Goal: Book appointment/travel/reservation: Book appointment/travel/reservation

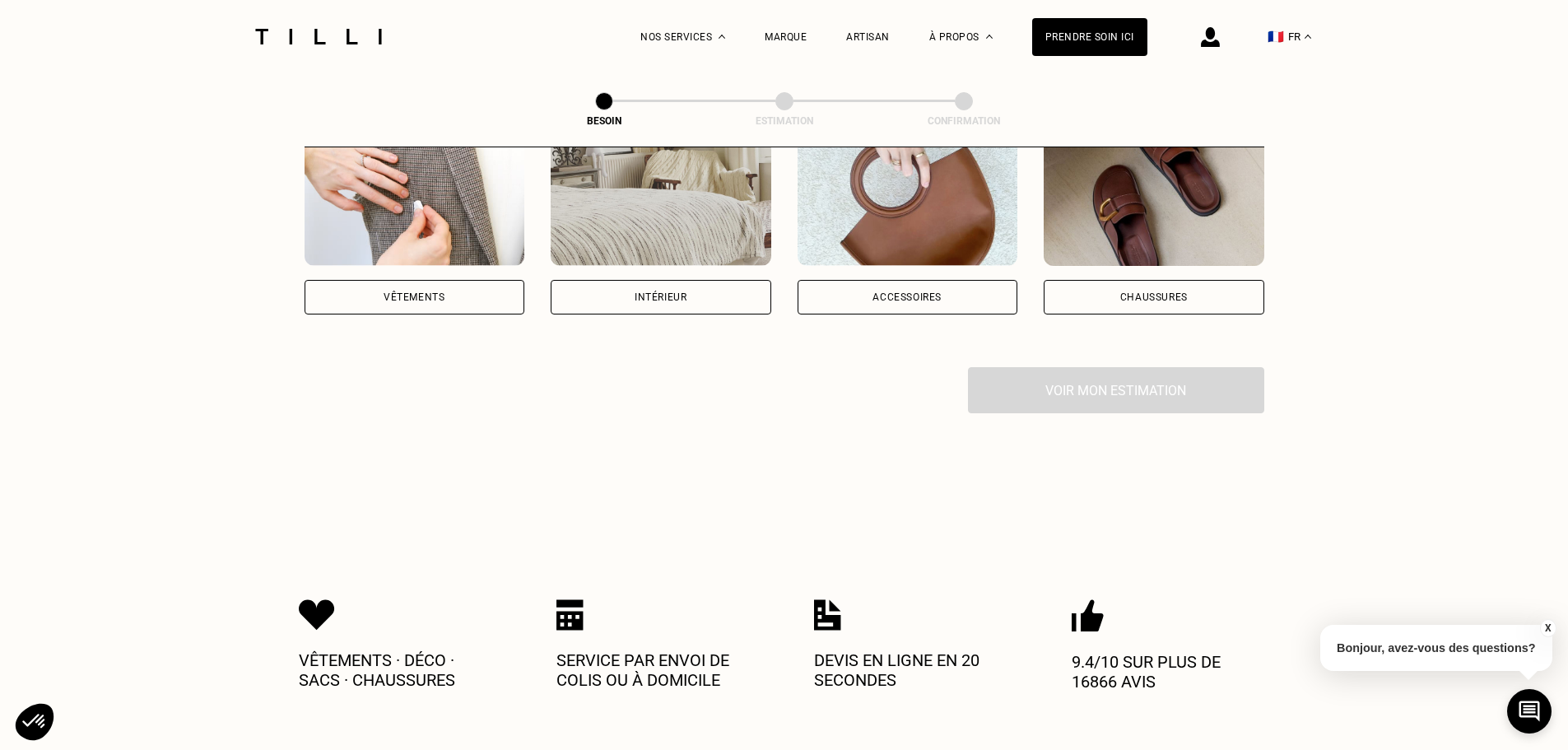
scroll to position [247, 0]
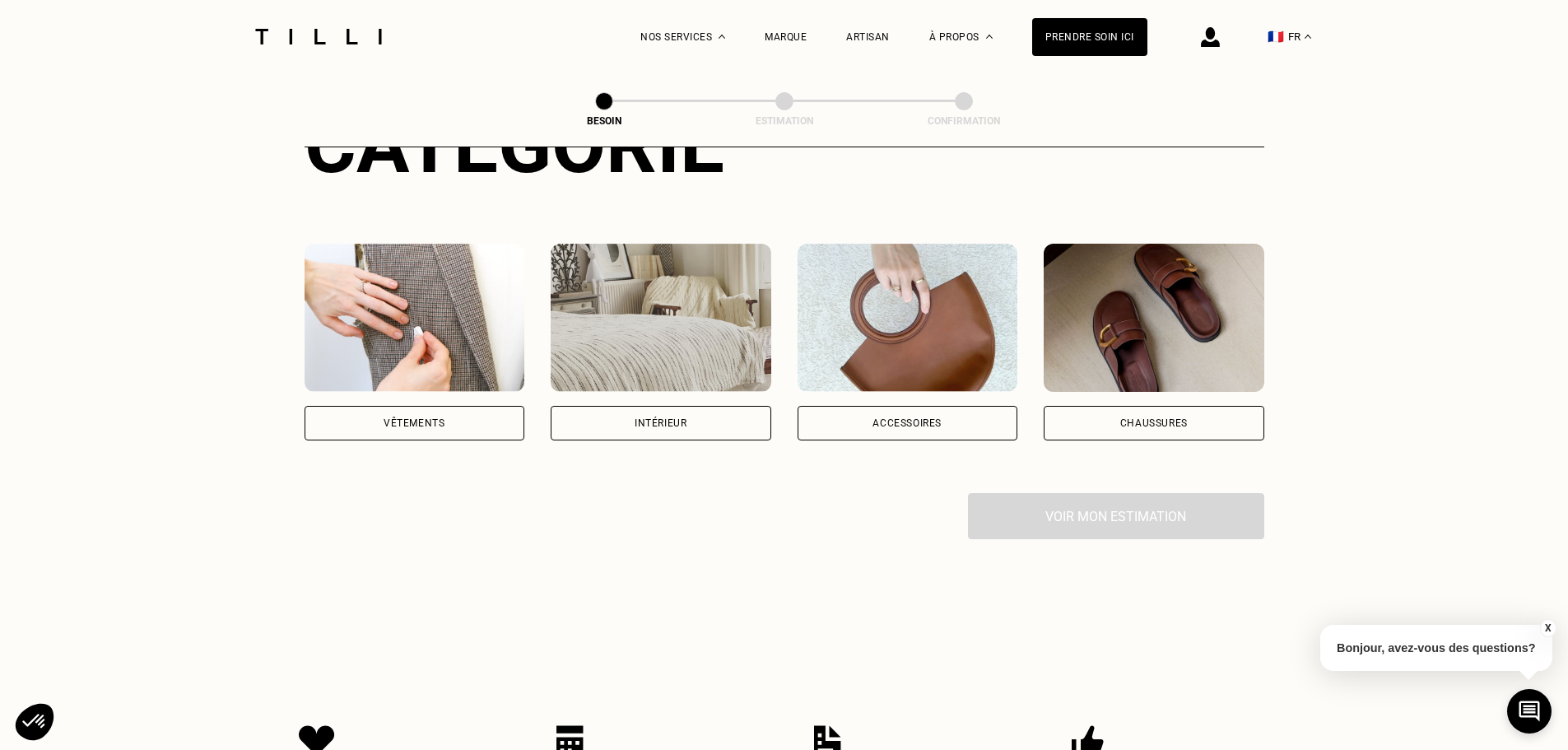
click at [980, 296] on img at bounding box center [907, 318] width 221 height 148
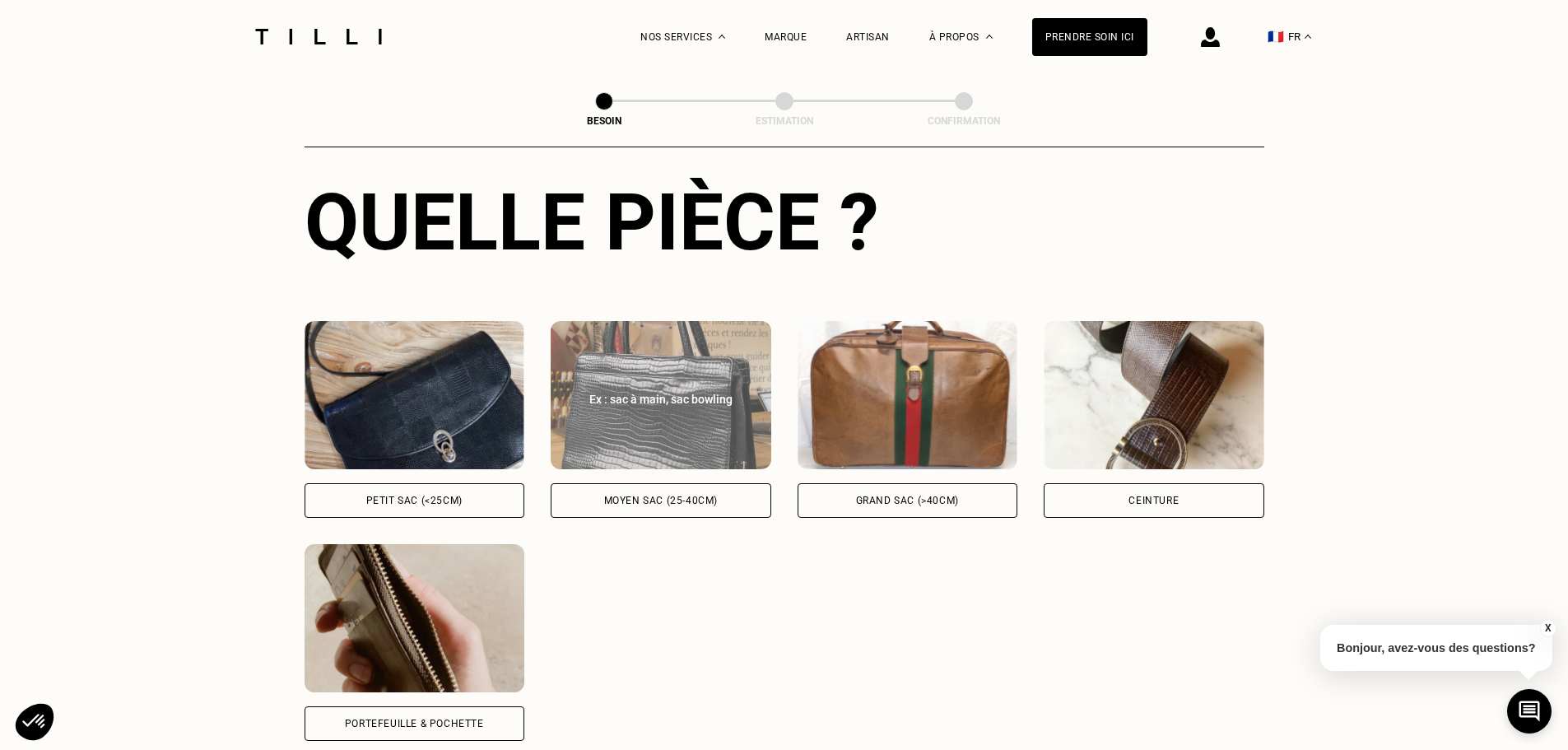
scroll to position [621, 0]
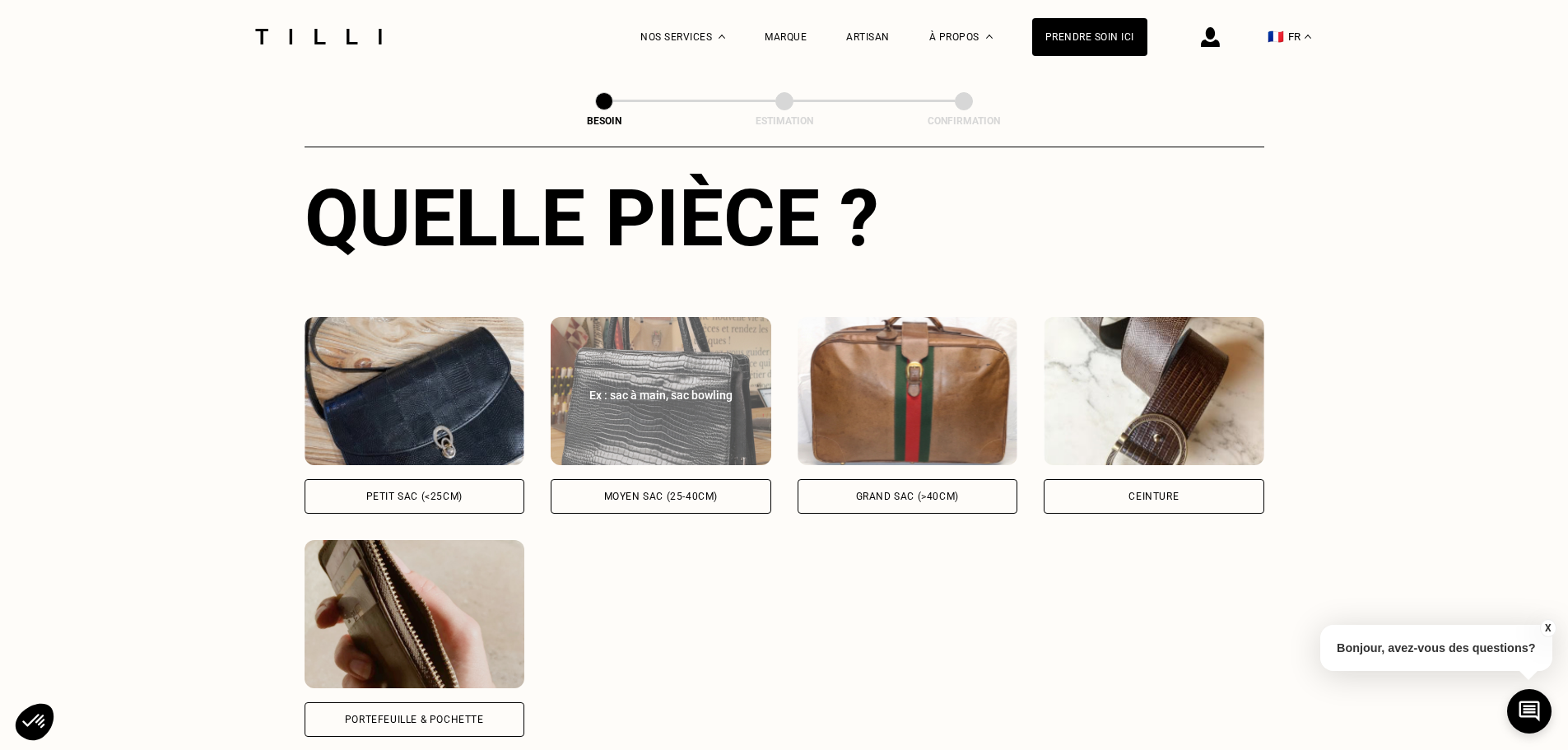
click at [640, 389] on img at bounding box center [660, 391] width 221 height 148
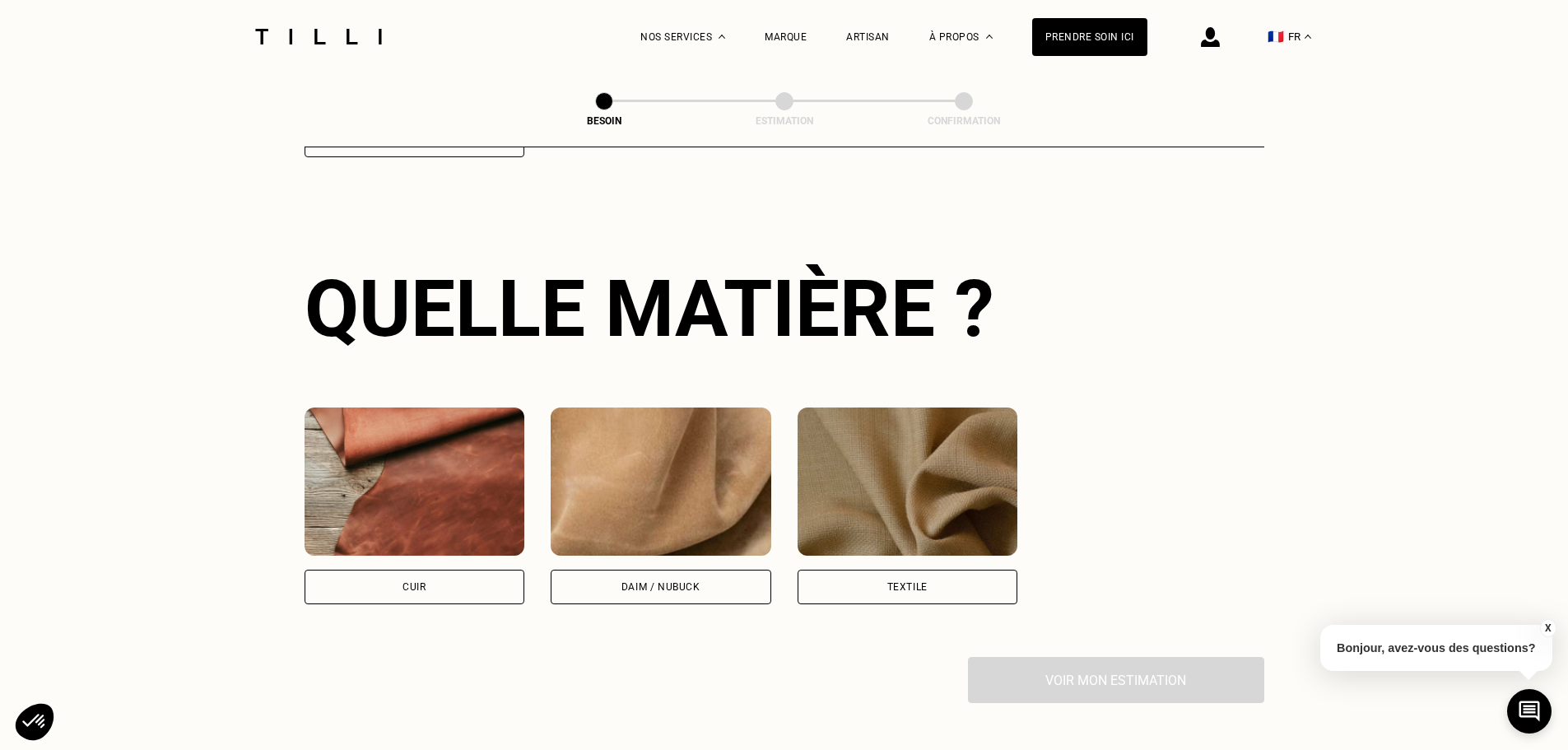
scroll to position [1211, 0]
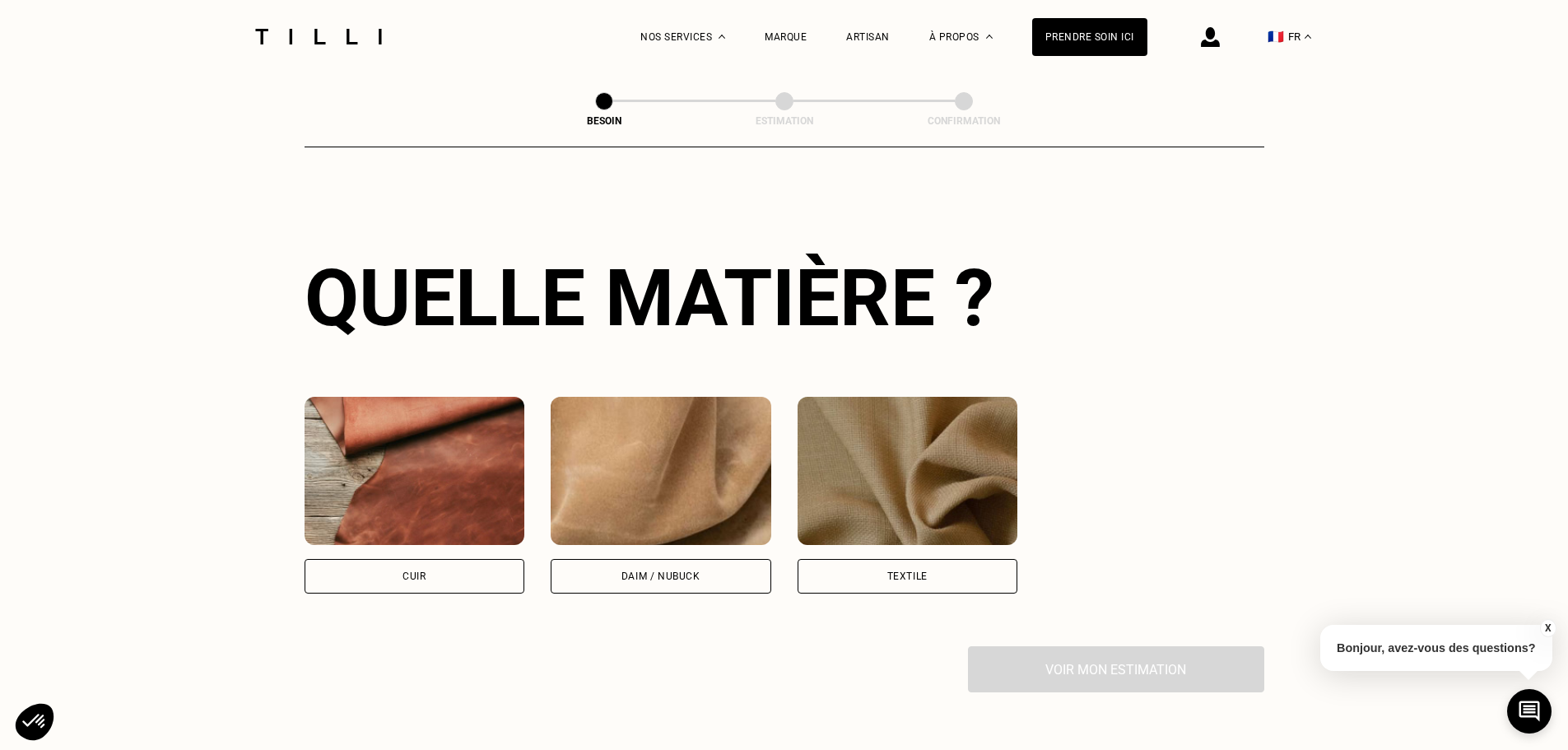
click at [848, 452] on img at bounding box center [907, 471] width 221 height 148
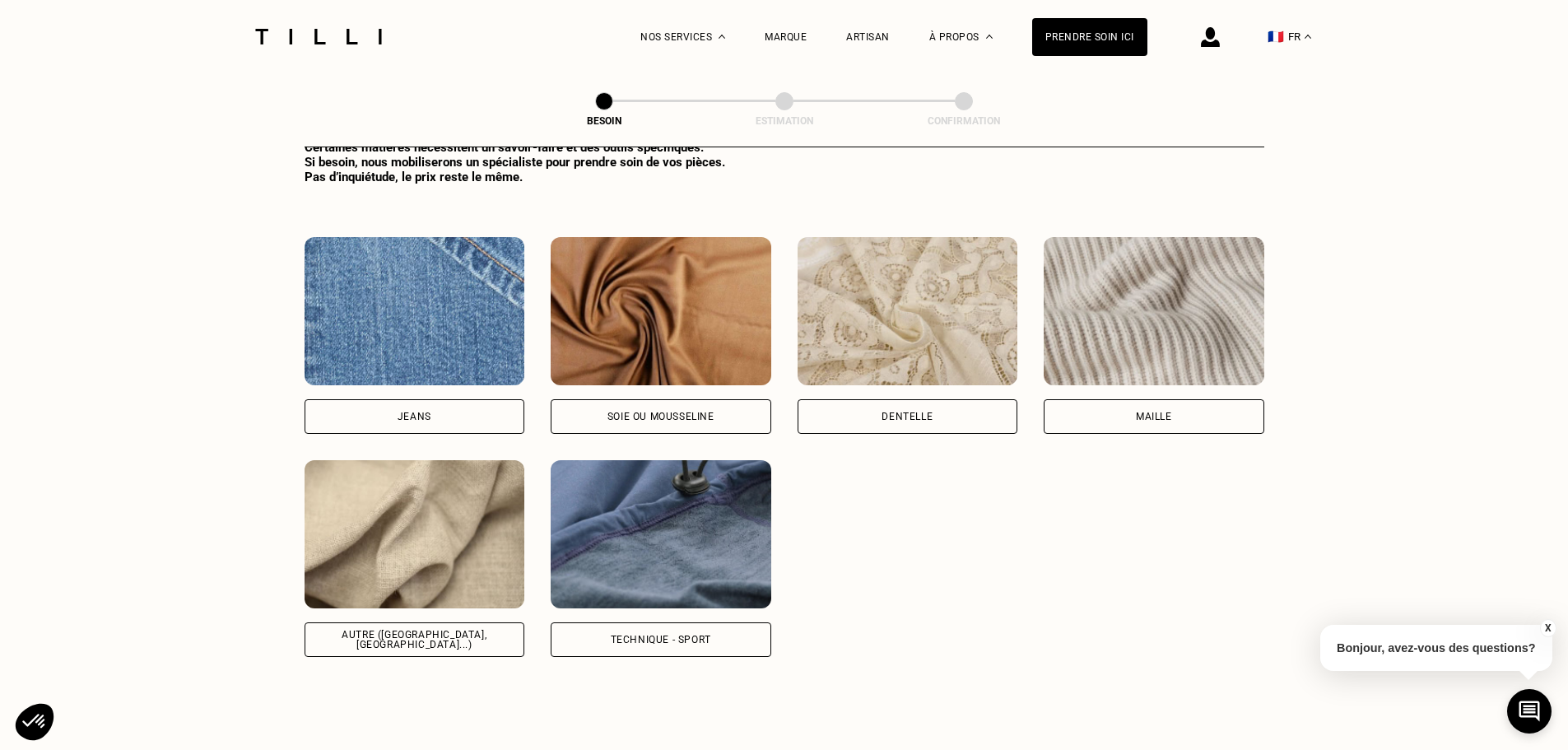
scroll to position [1825, 0]
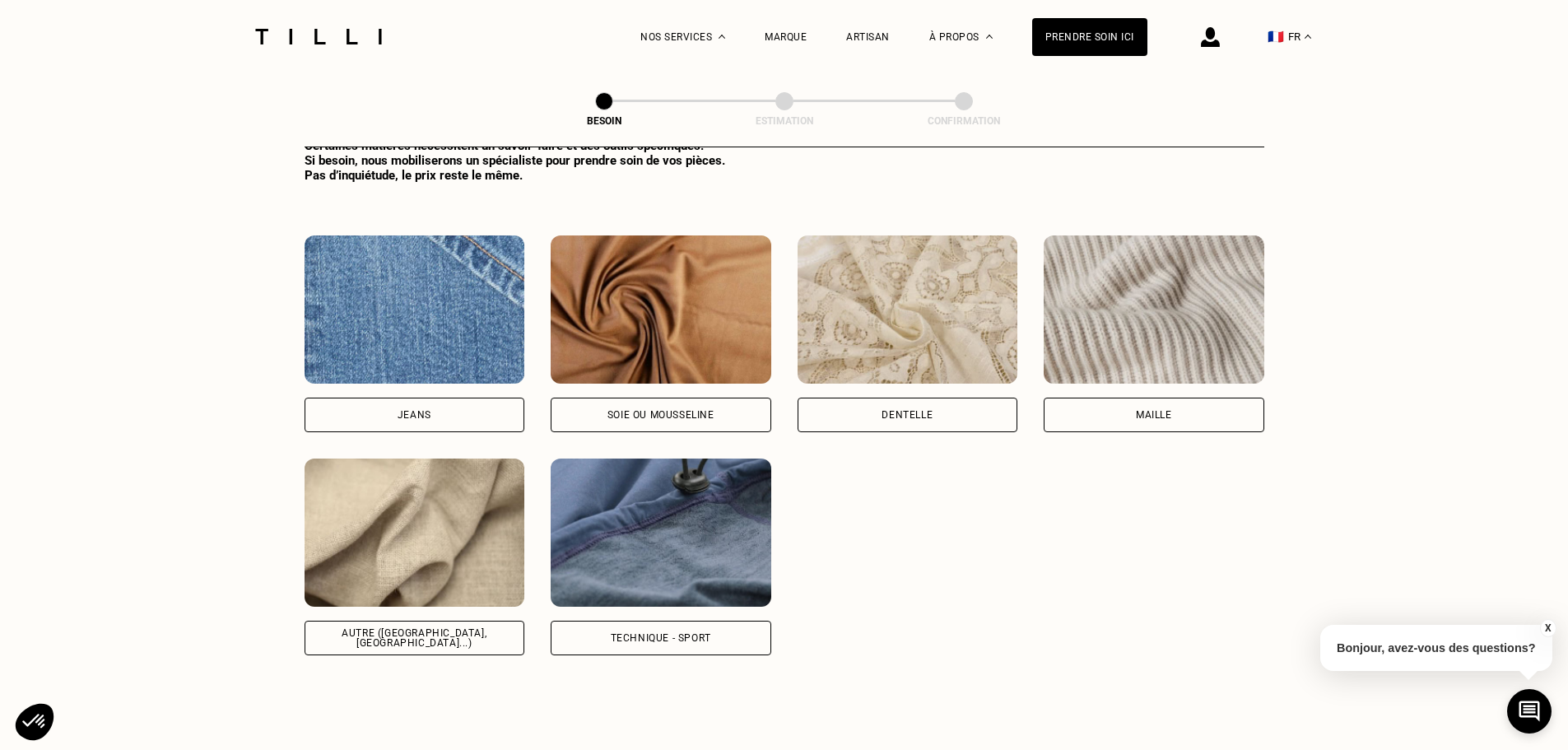
click at [410, 489] on img at bounding box center [415, 532] width 221 height 148
select select "FR"
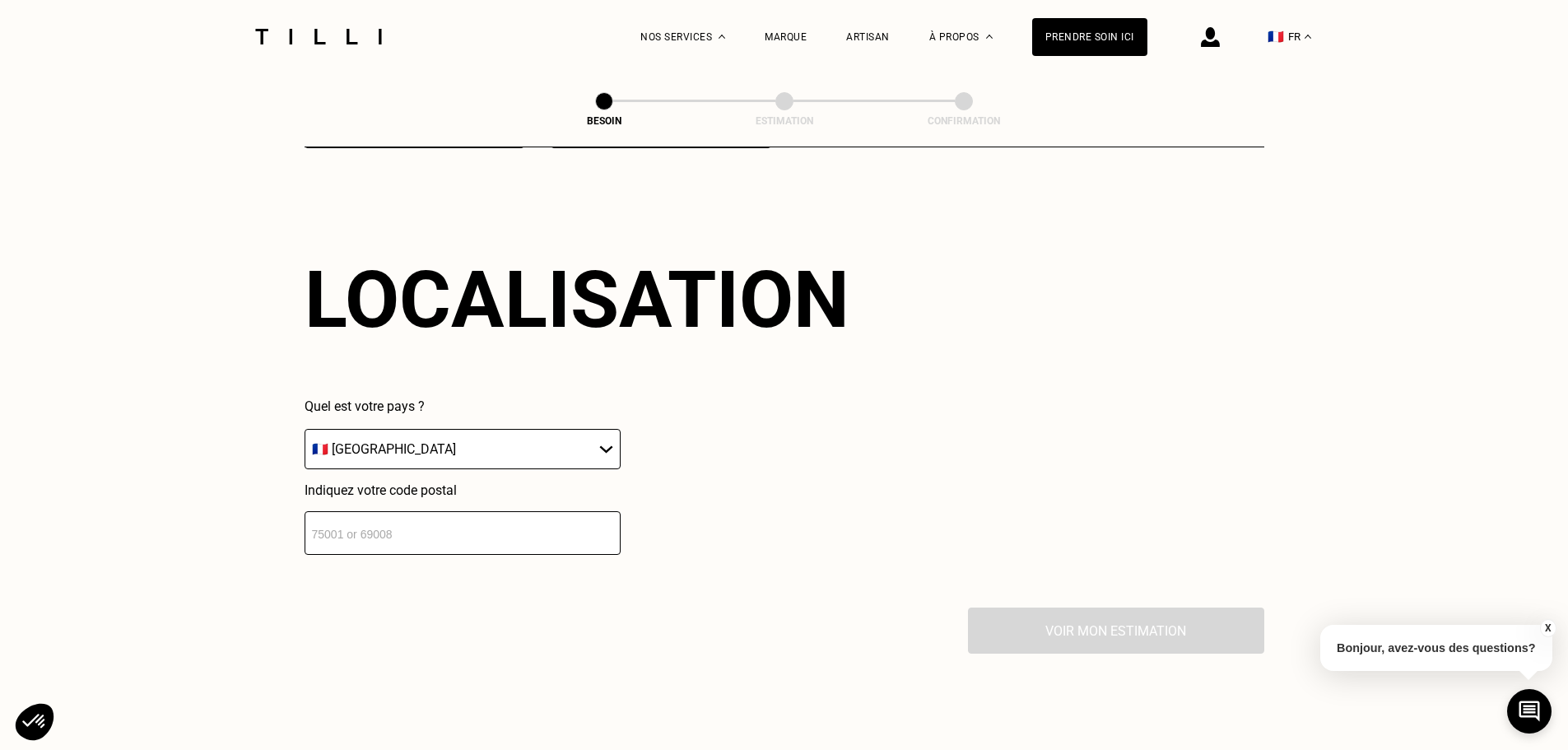
scroll to position [2337, 0]
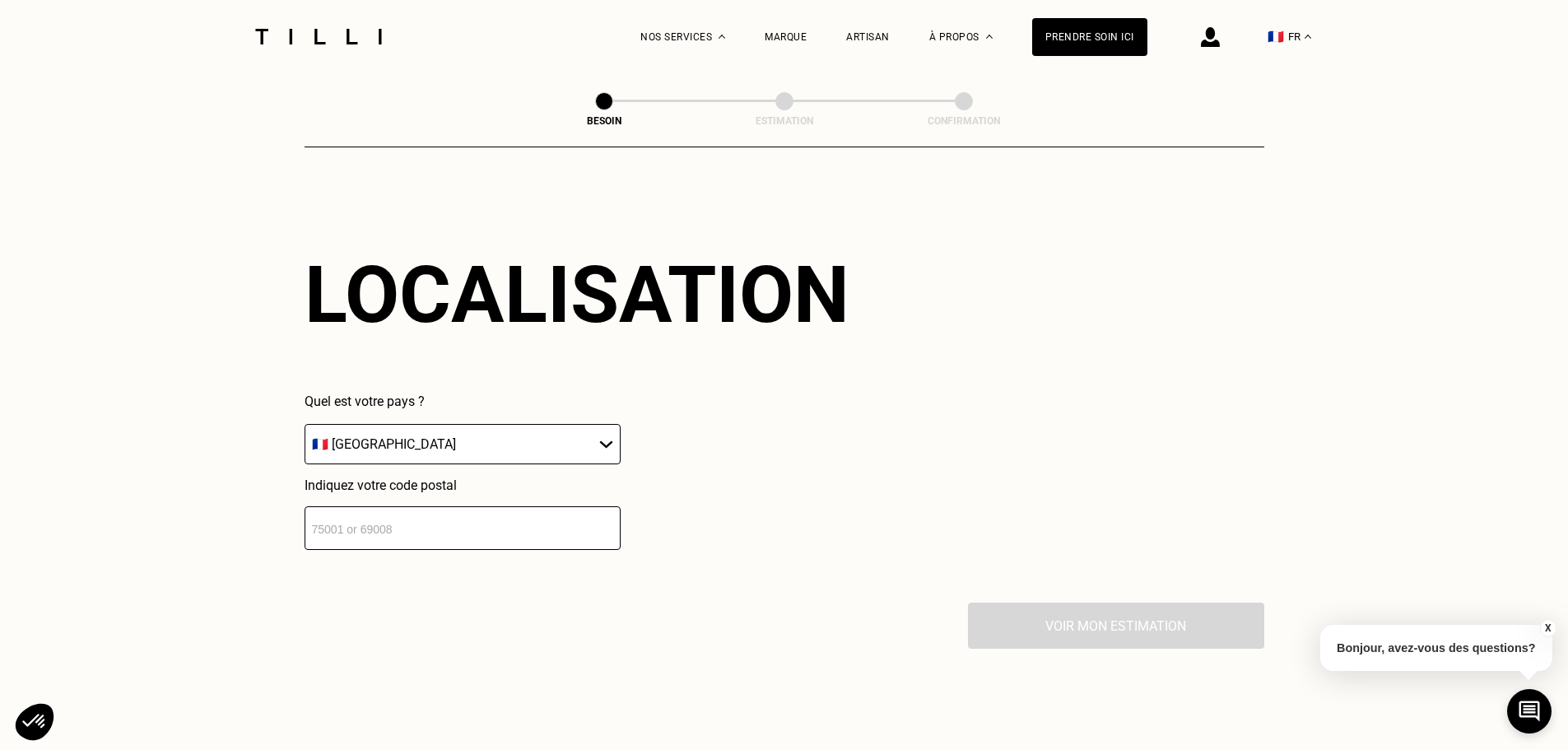
click at [479, 527] on input "number" at bounding box center [463, 527] width 316 height 43
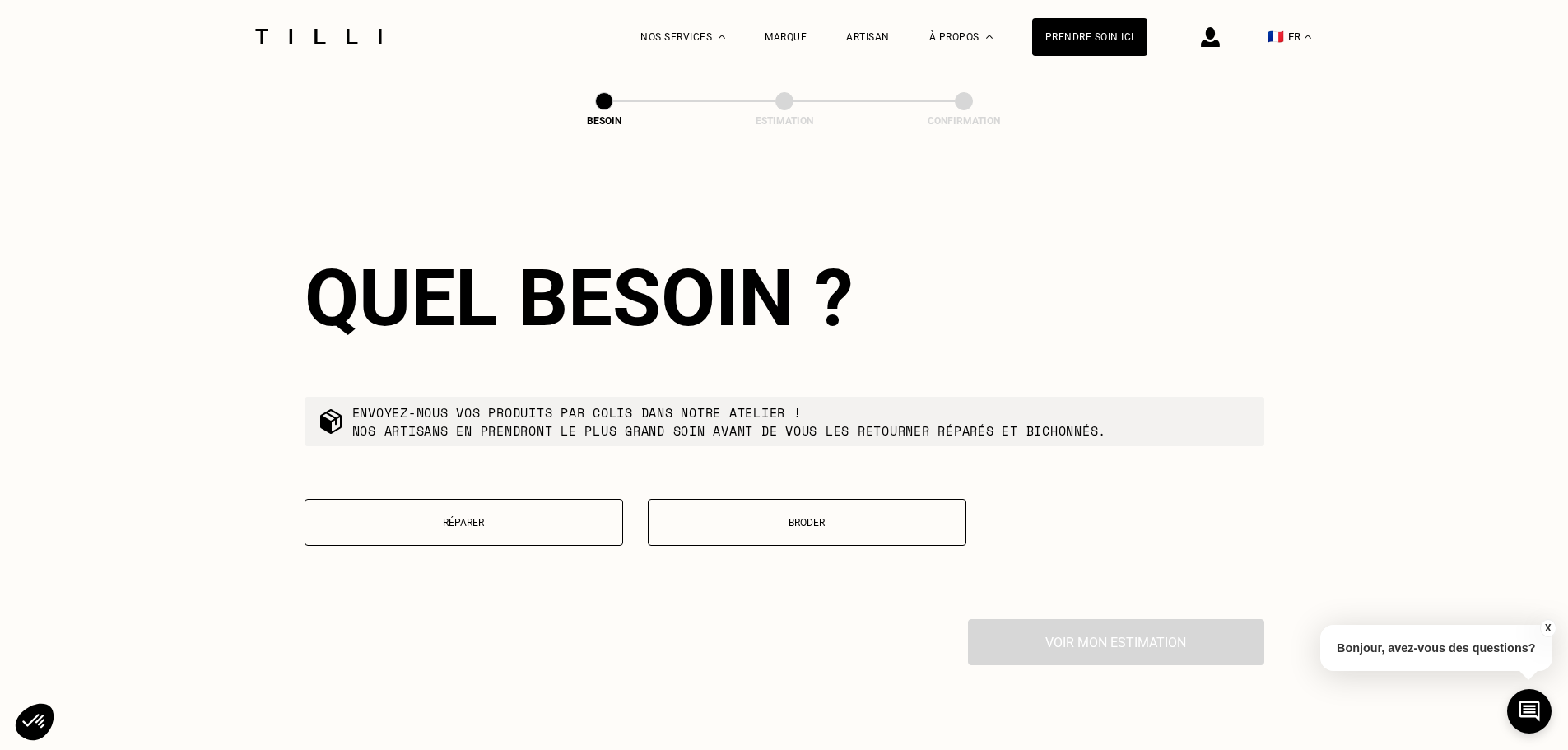
scroll to position [2746, 0]
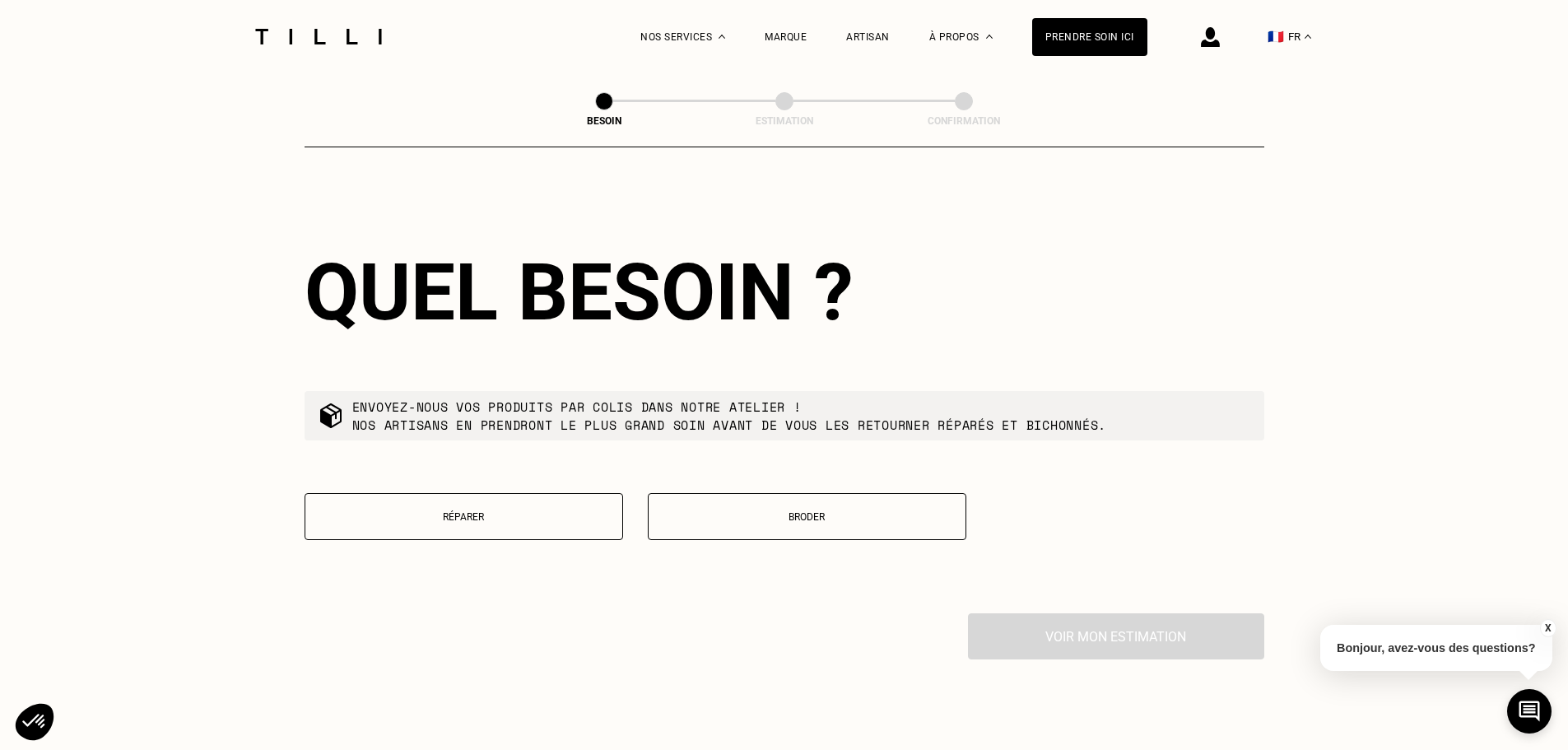
type input "75012"
click at [442, 512] on p "Réparer" at bounding box center [464, 516] width 300 height 11
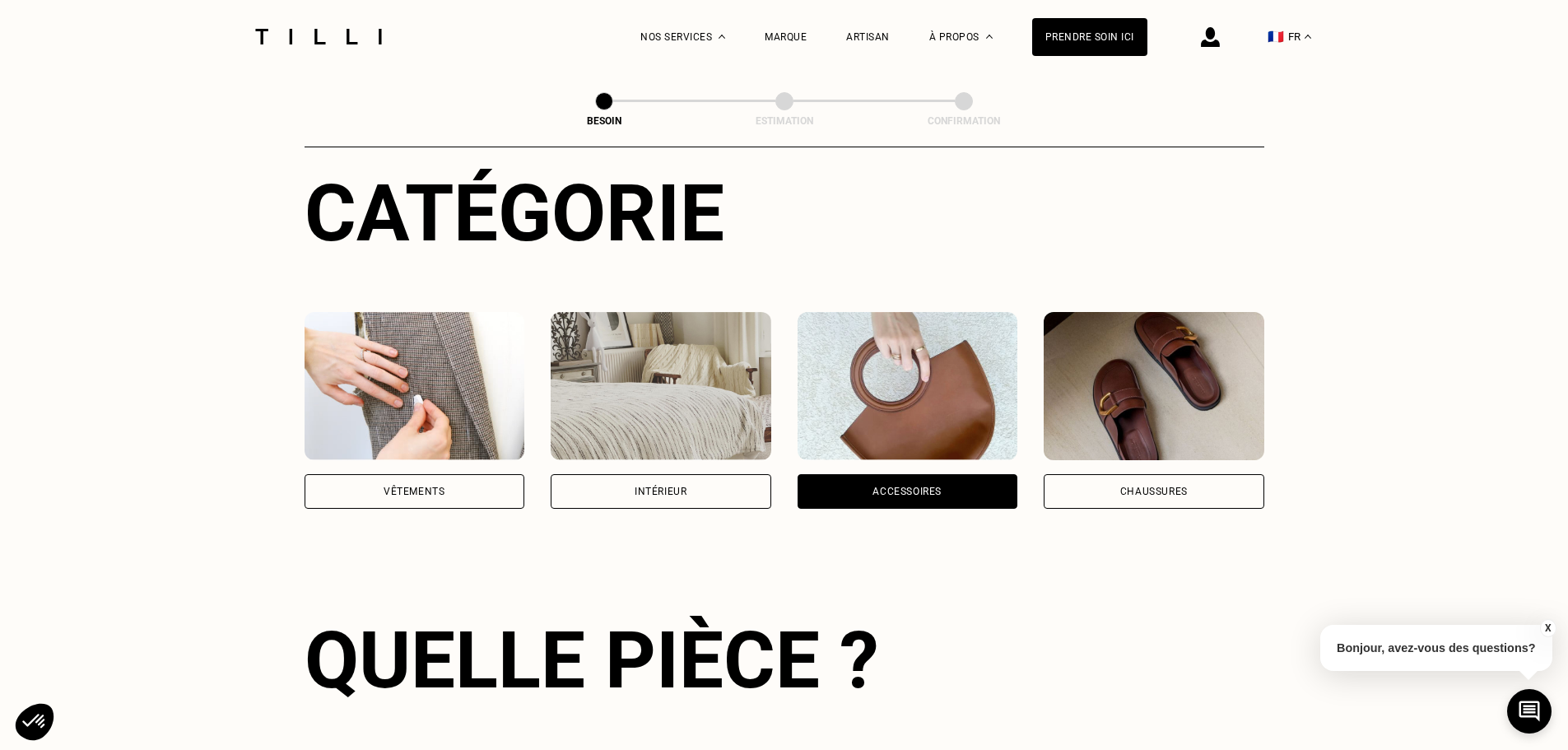
scroll to position [247, 0]
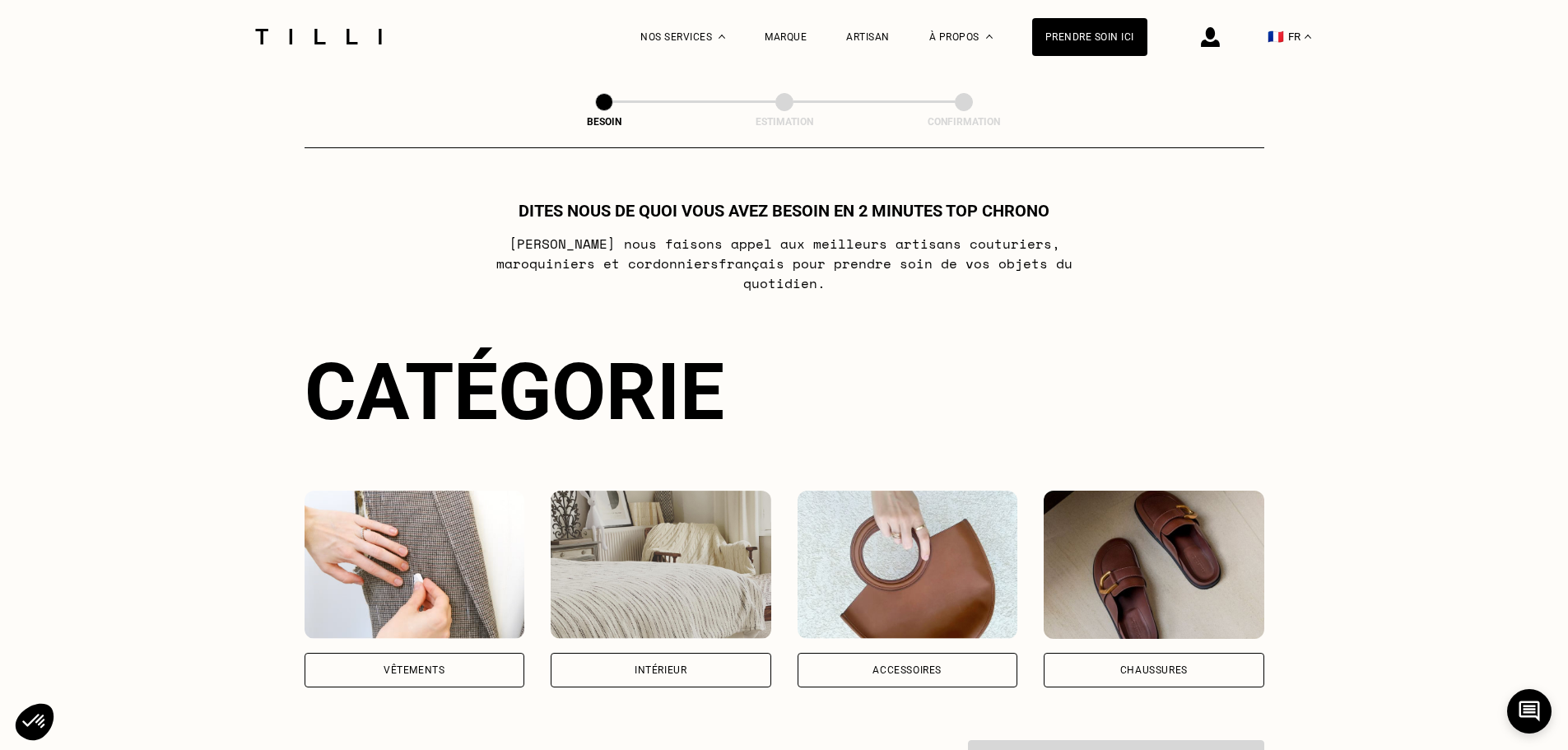
scroll to position [247, 0]
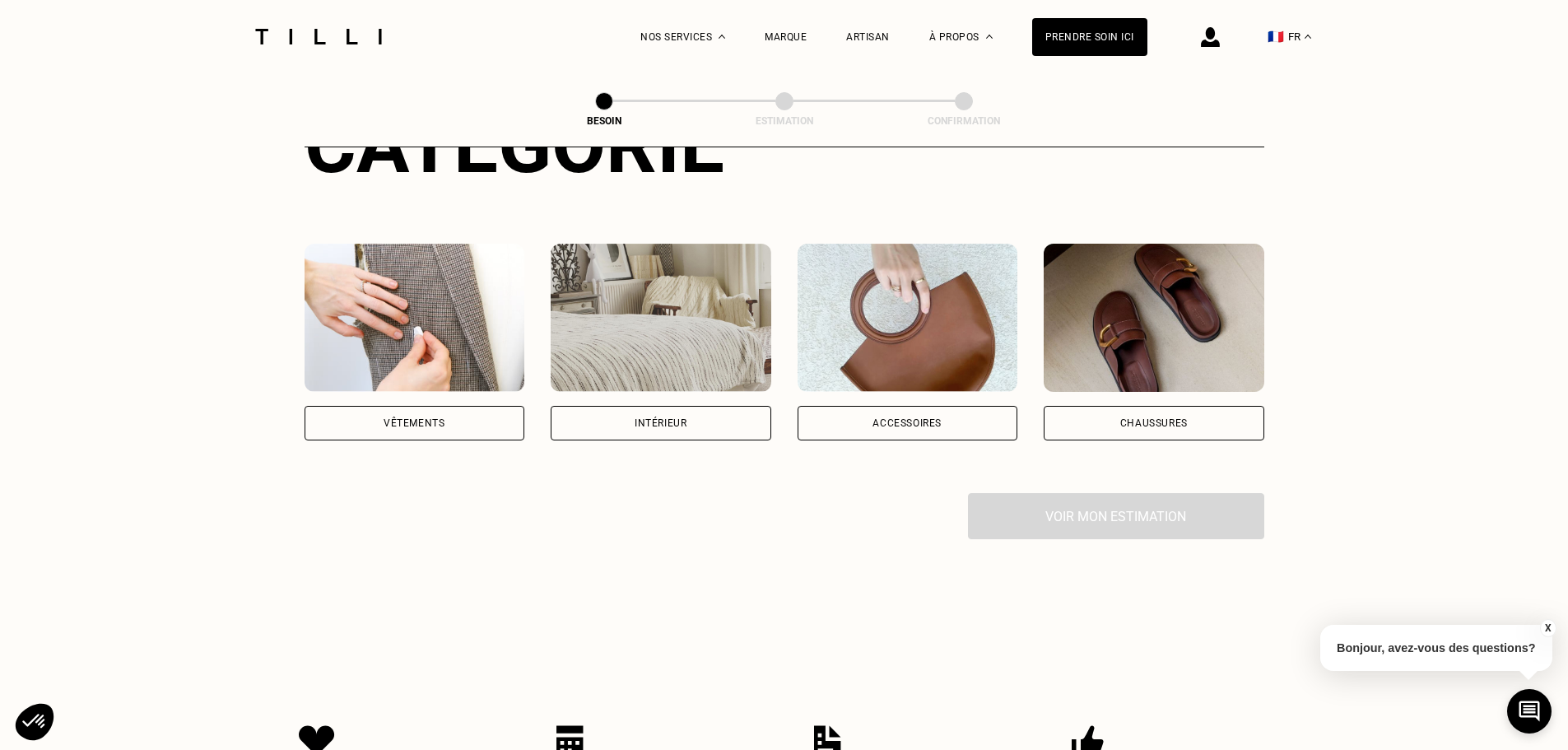
click at [891, 417] on div "Accessoires" at bounding box center [907, 422] width 221 height 34
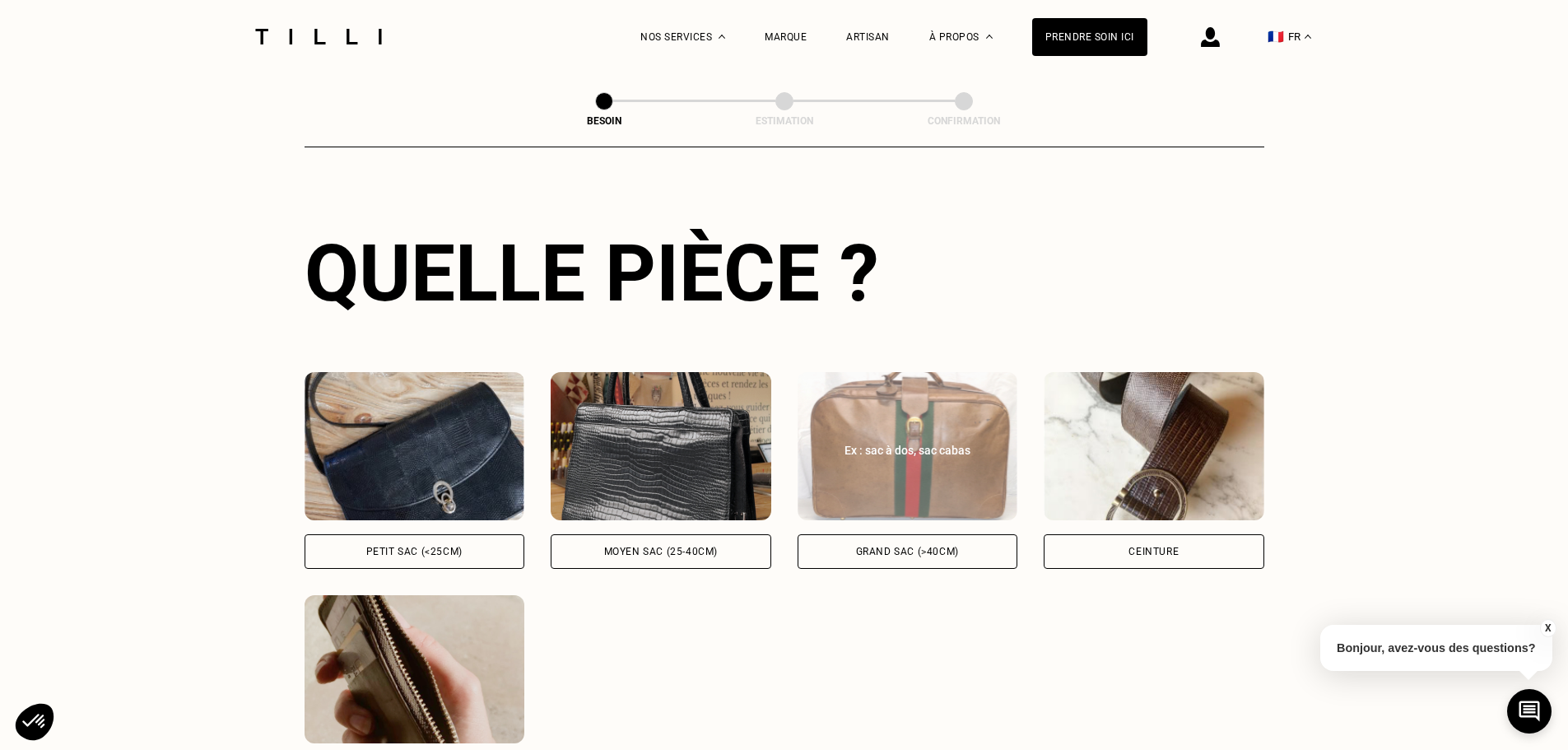
scroll to position [618, 0]
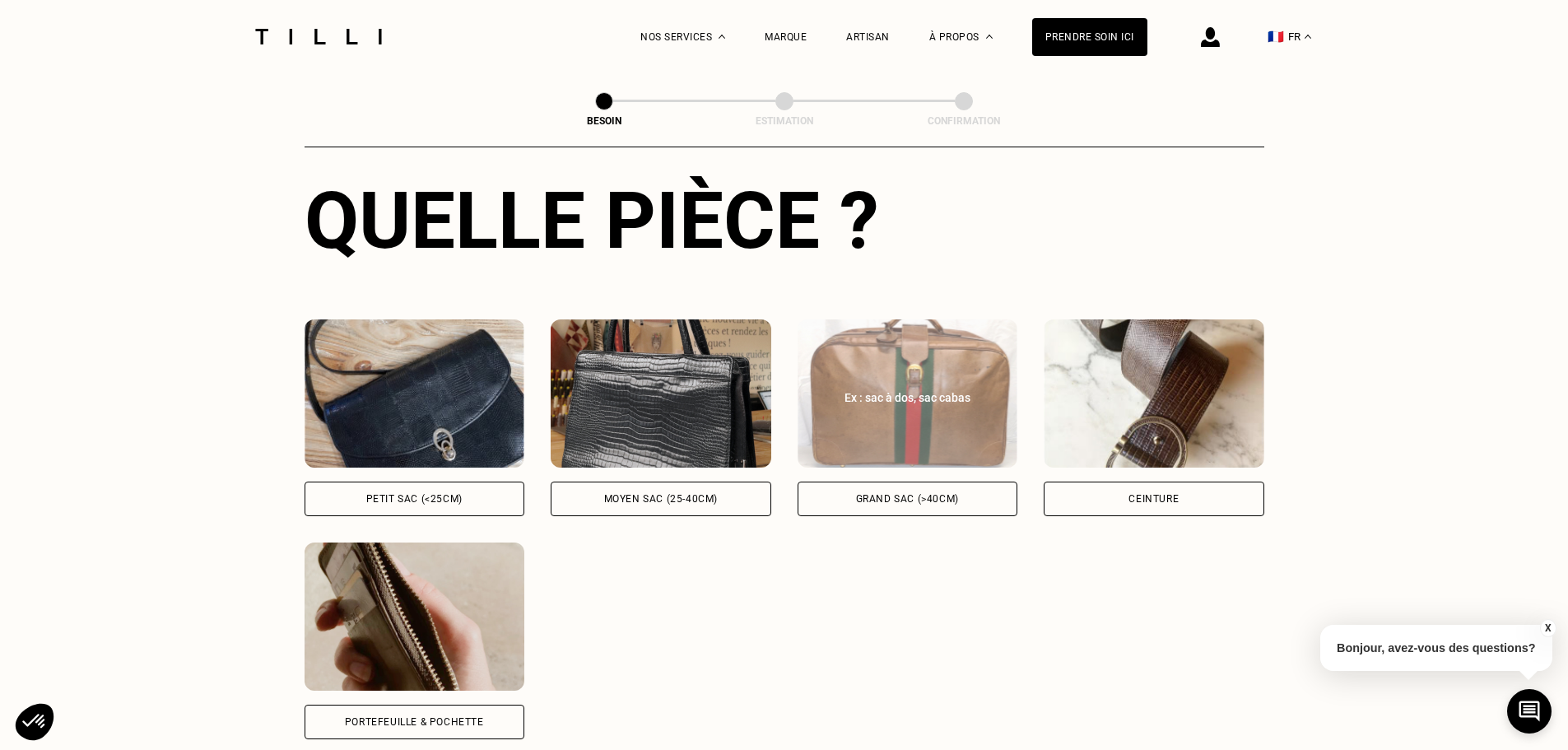
click at [864, 500] on div "Grand sac (>40cm)" at bounding box center [907, 498] width 221 height 34
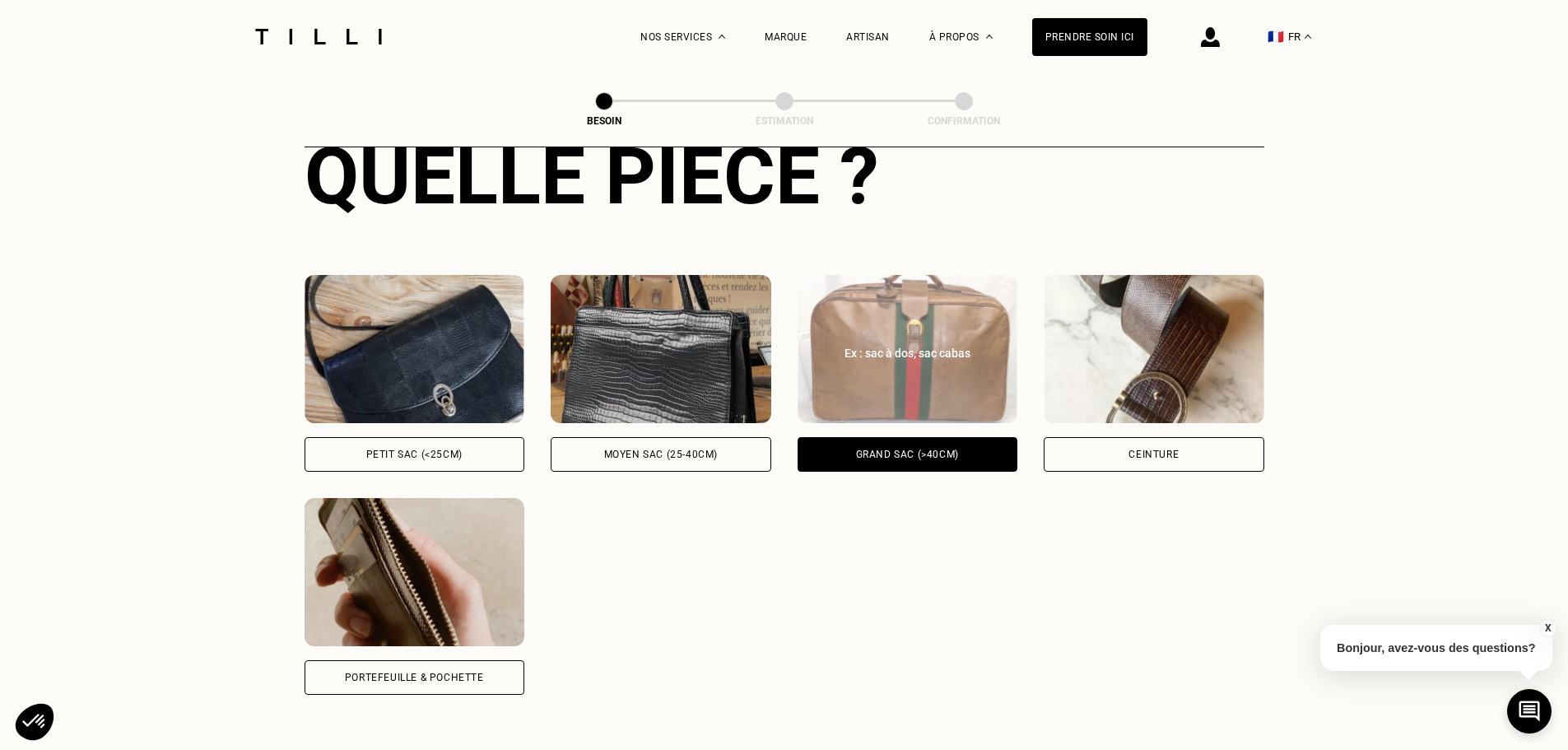
scroll to position [635, 0]
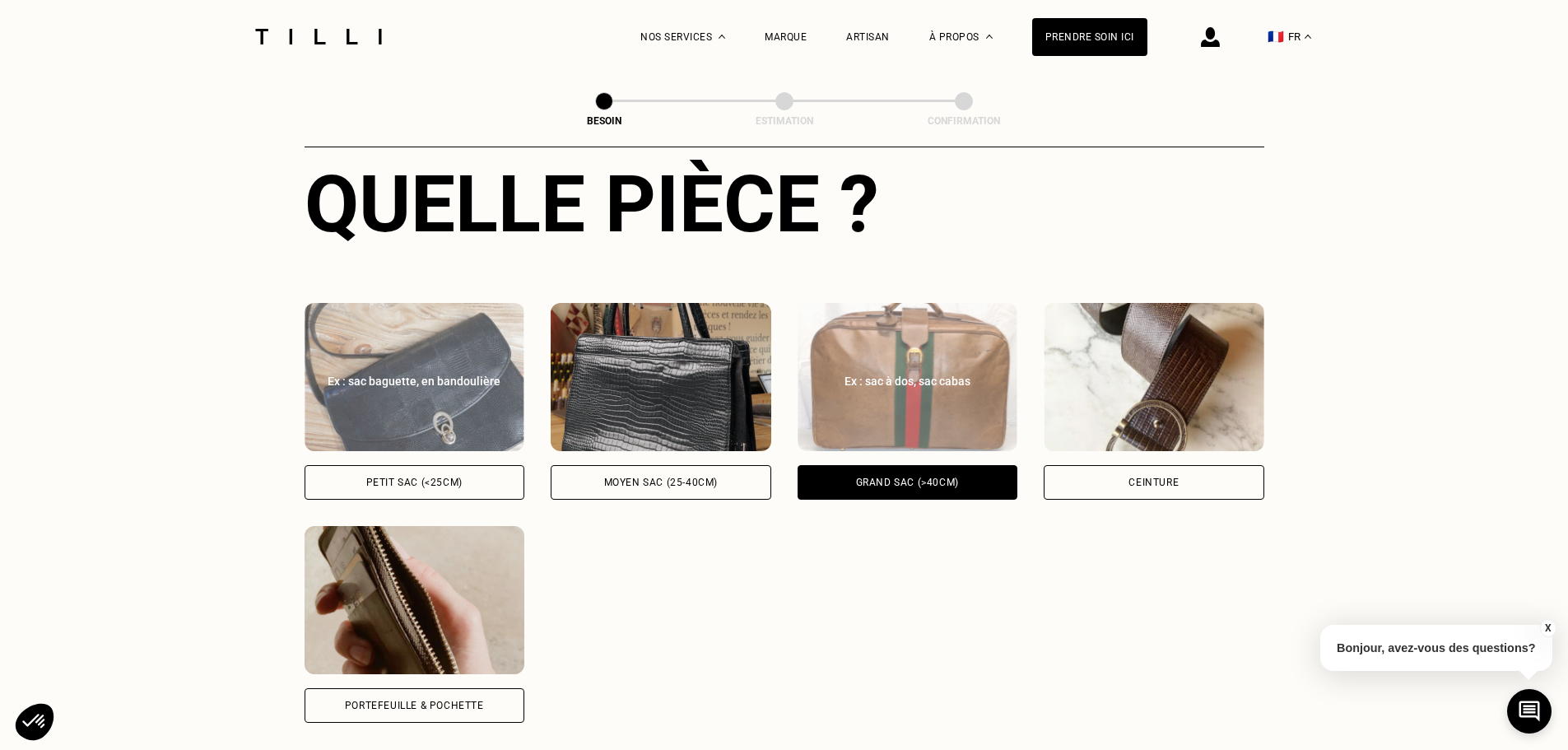
click at [442, 478] on div "Petit sac (<25cm)" at bounding box center [415, 482] width 96 height 10
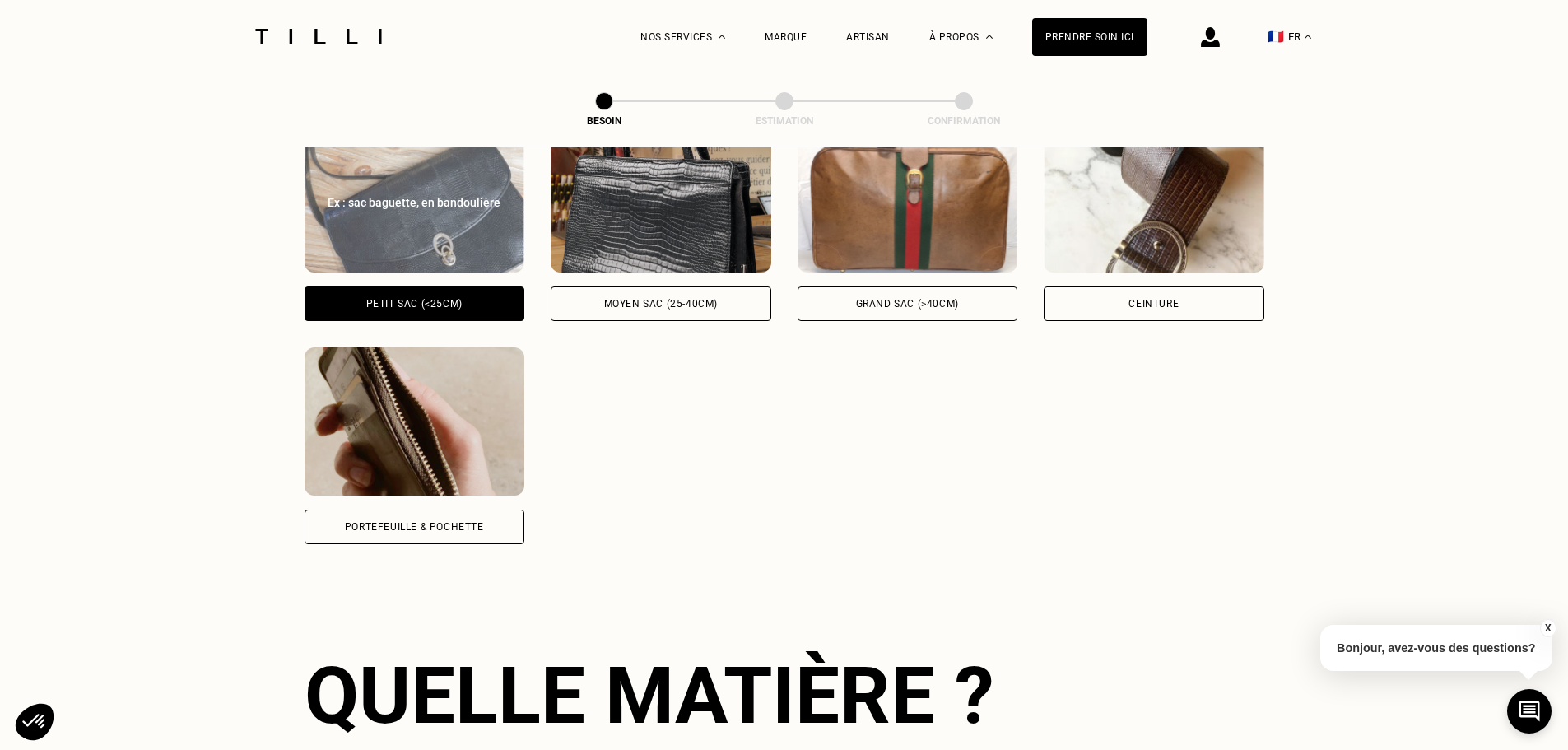
scroll to position [799, 0]
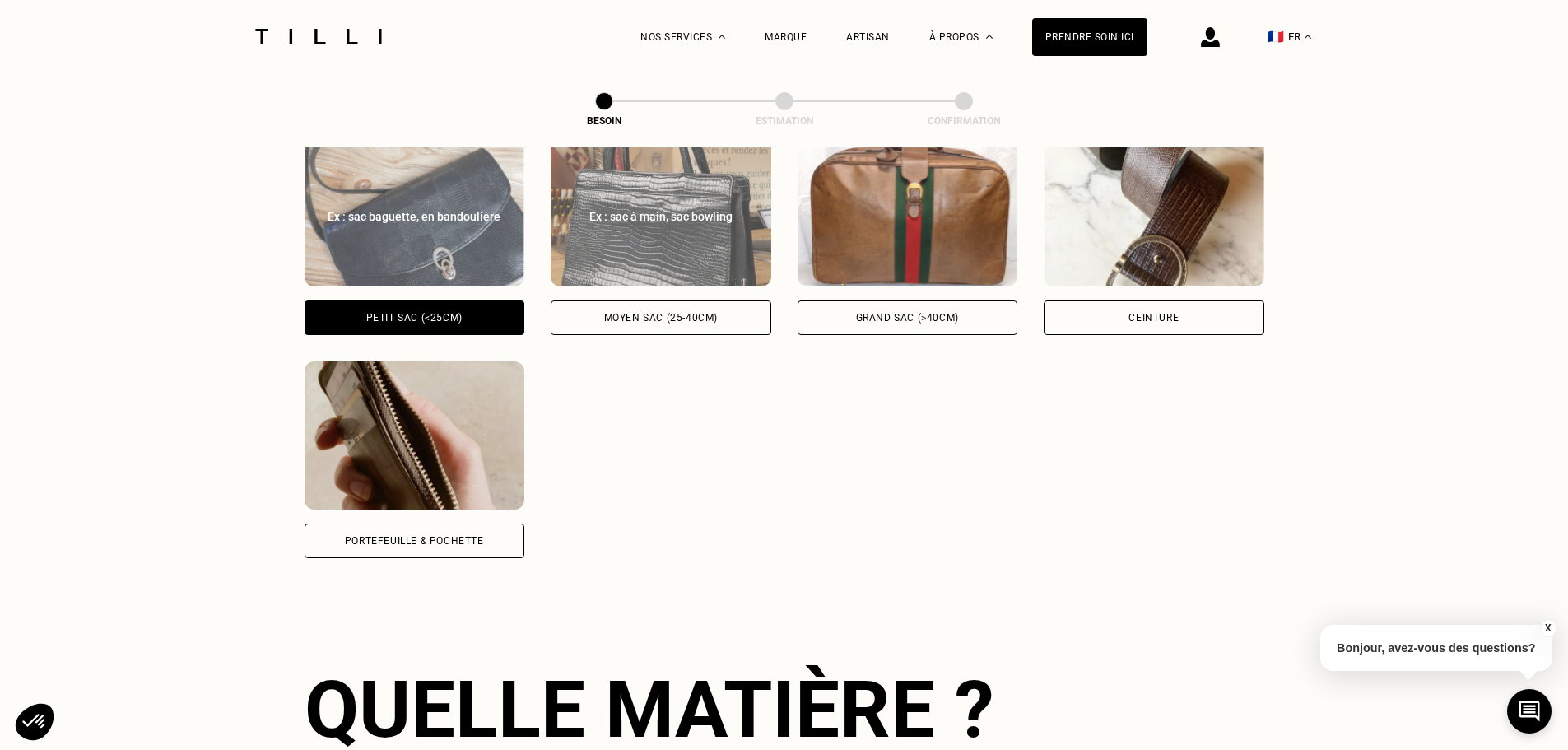
click at [632, 313] on div "Moyen sac (25-40cm)" at bounding box center [660, 318] width 114 height 10
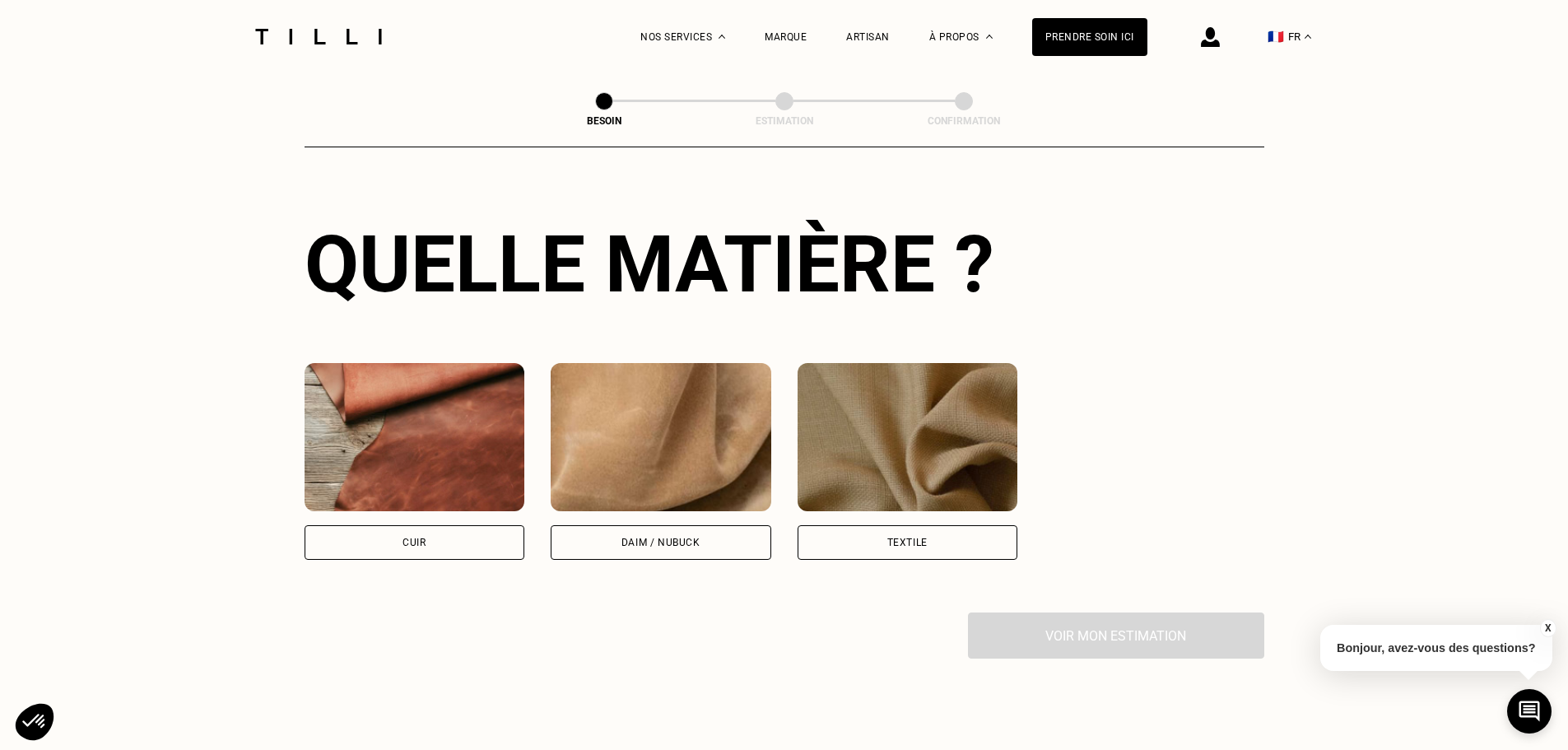
scroll to position [1293, 0]
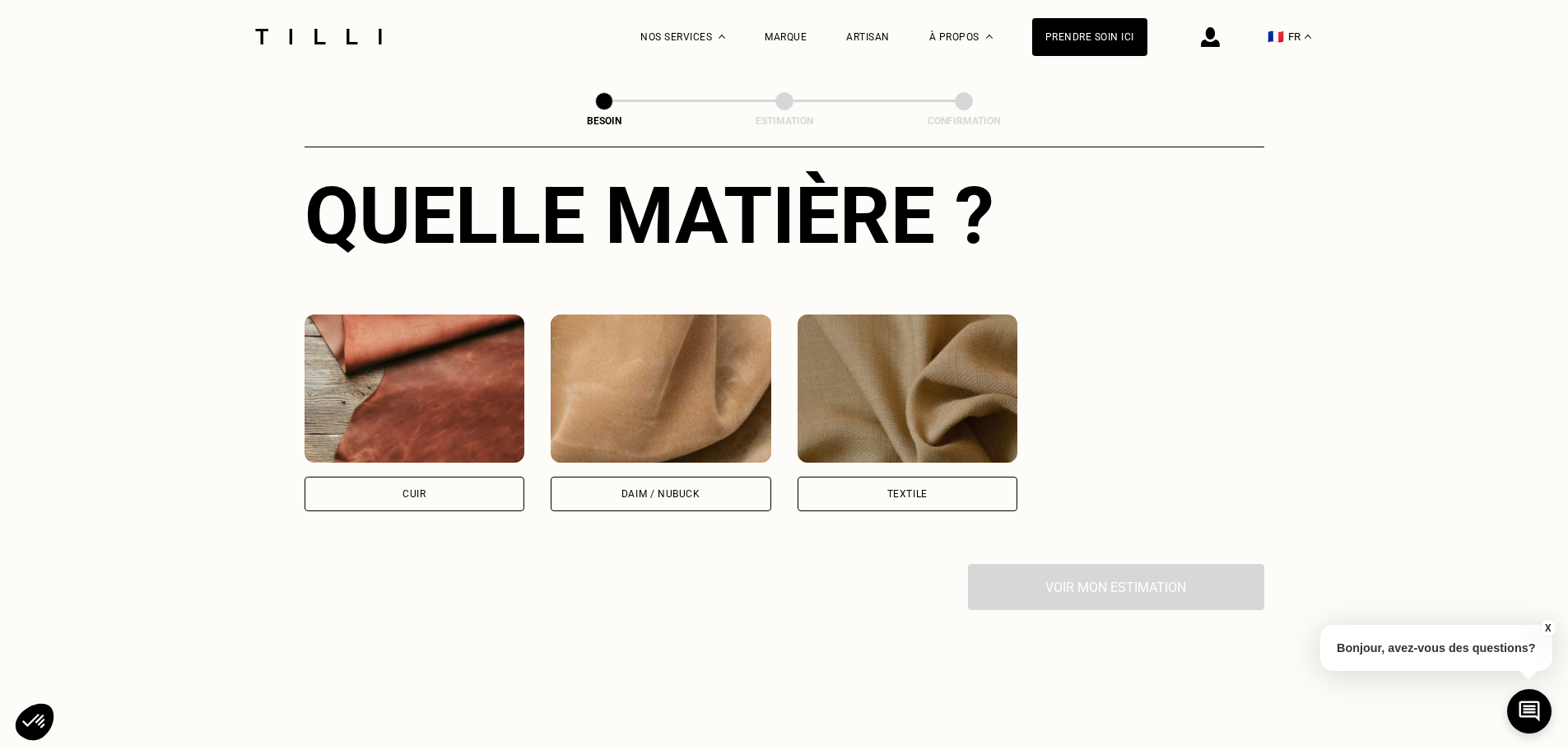
click at [926, 489] on div "Textile" at bounding box center [908, 493] width 41 height 10
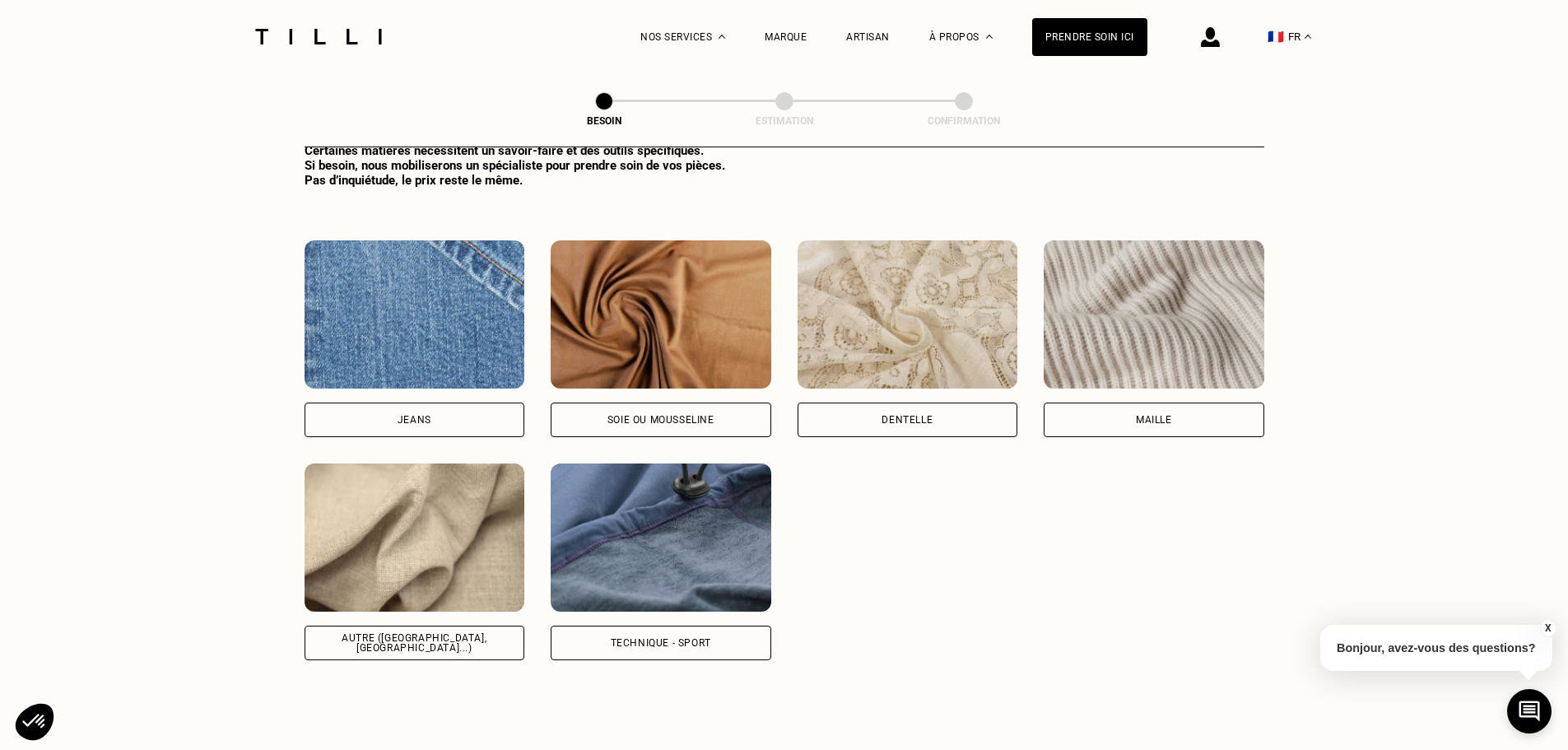
scroll to position [1848, 0]
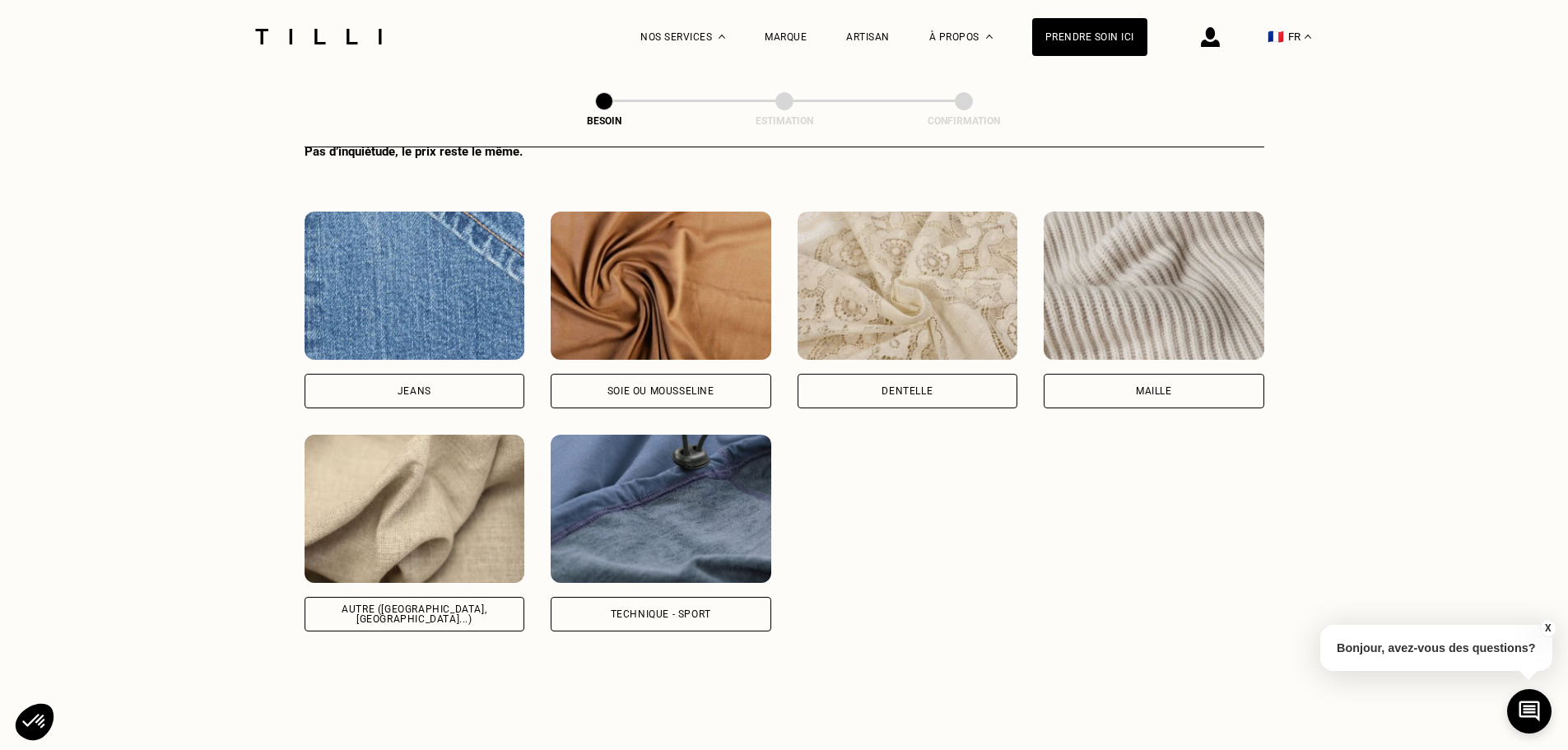
click at [476, 597] on div "Autre ([GEOGRAPHIC_DATA], [GEOGRAPHIC_DATA]...)" at bounding box center [415, 613] width 221 height 34
select select "FR"
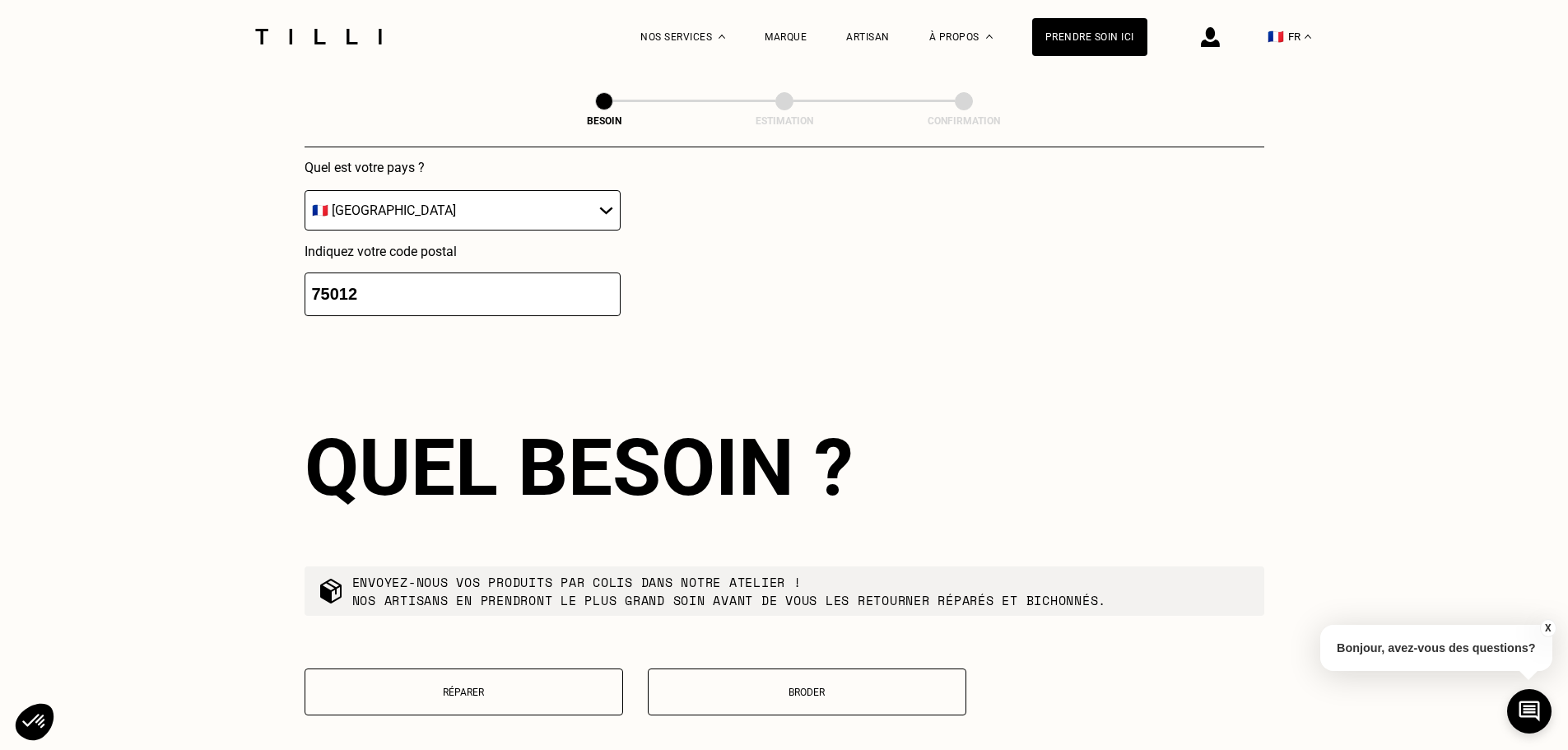
scroll to position [2830, 0]
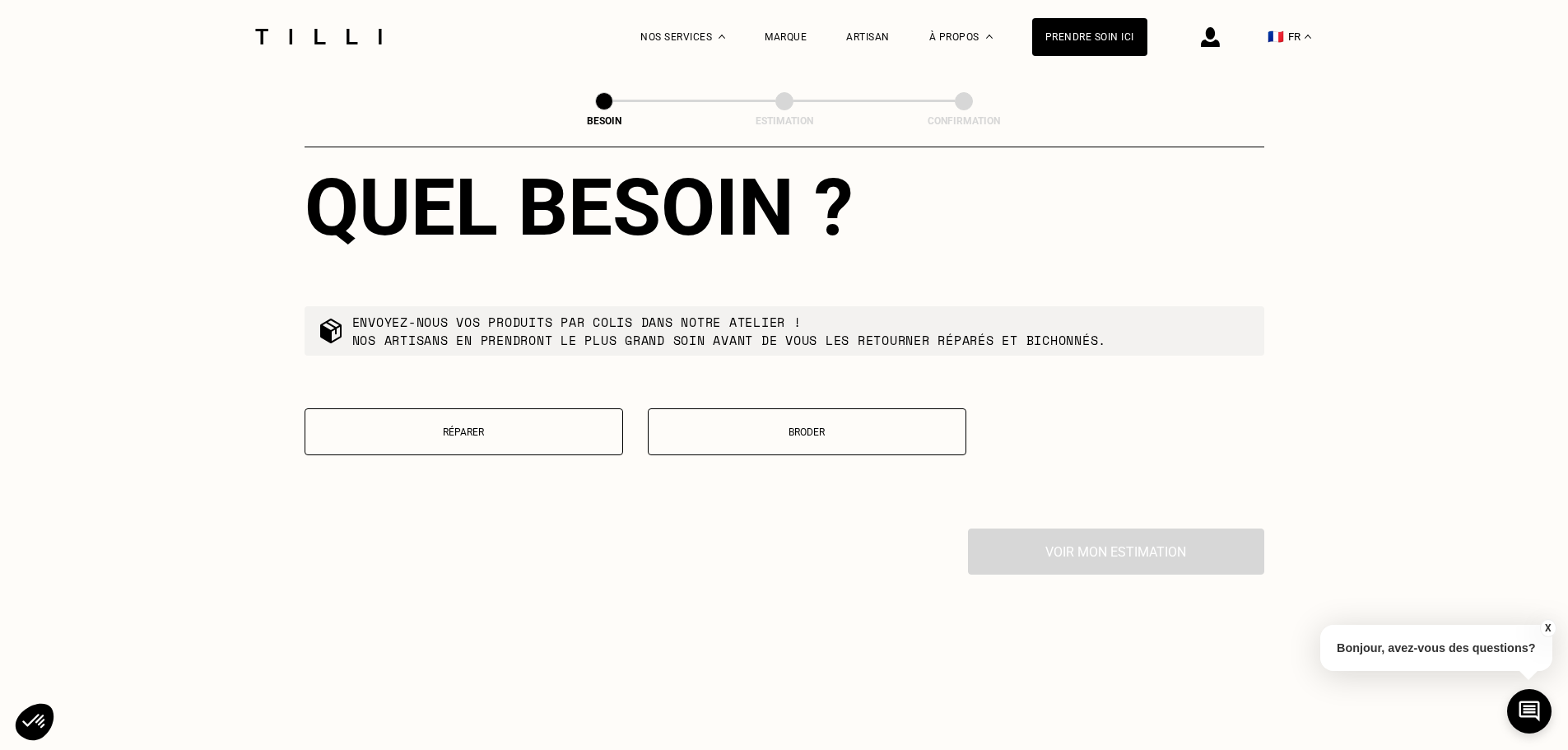
drag, startPoint x: 488, startPoint y: 435, endPoint x: 509, endPoint y: 440, distance: 21.6
click at [488, 434] on button "Réparer" at bounding box center [464, 431] width 319 height 47
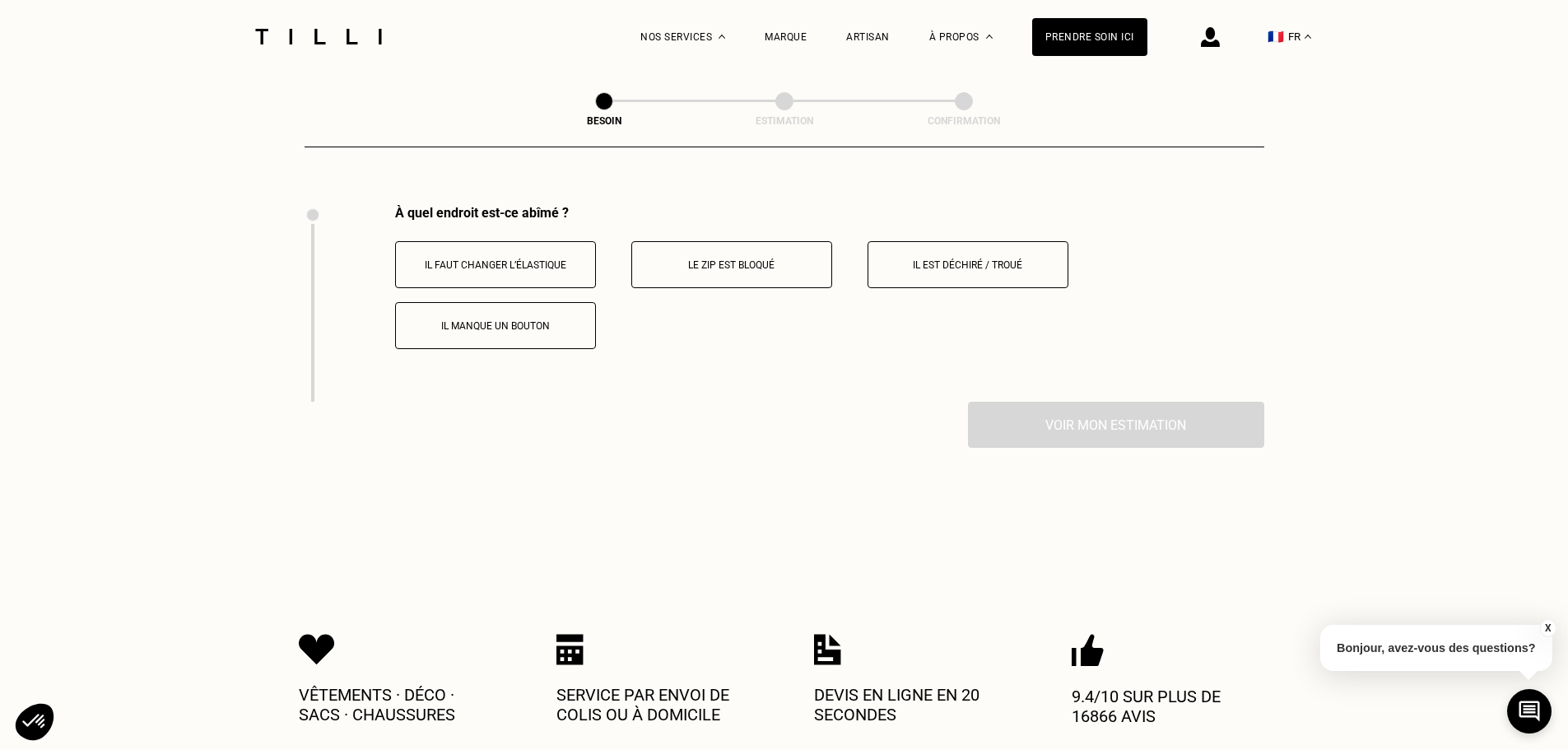
scroll to position [3168, 0]
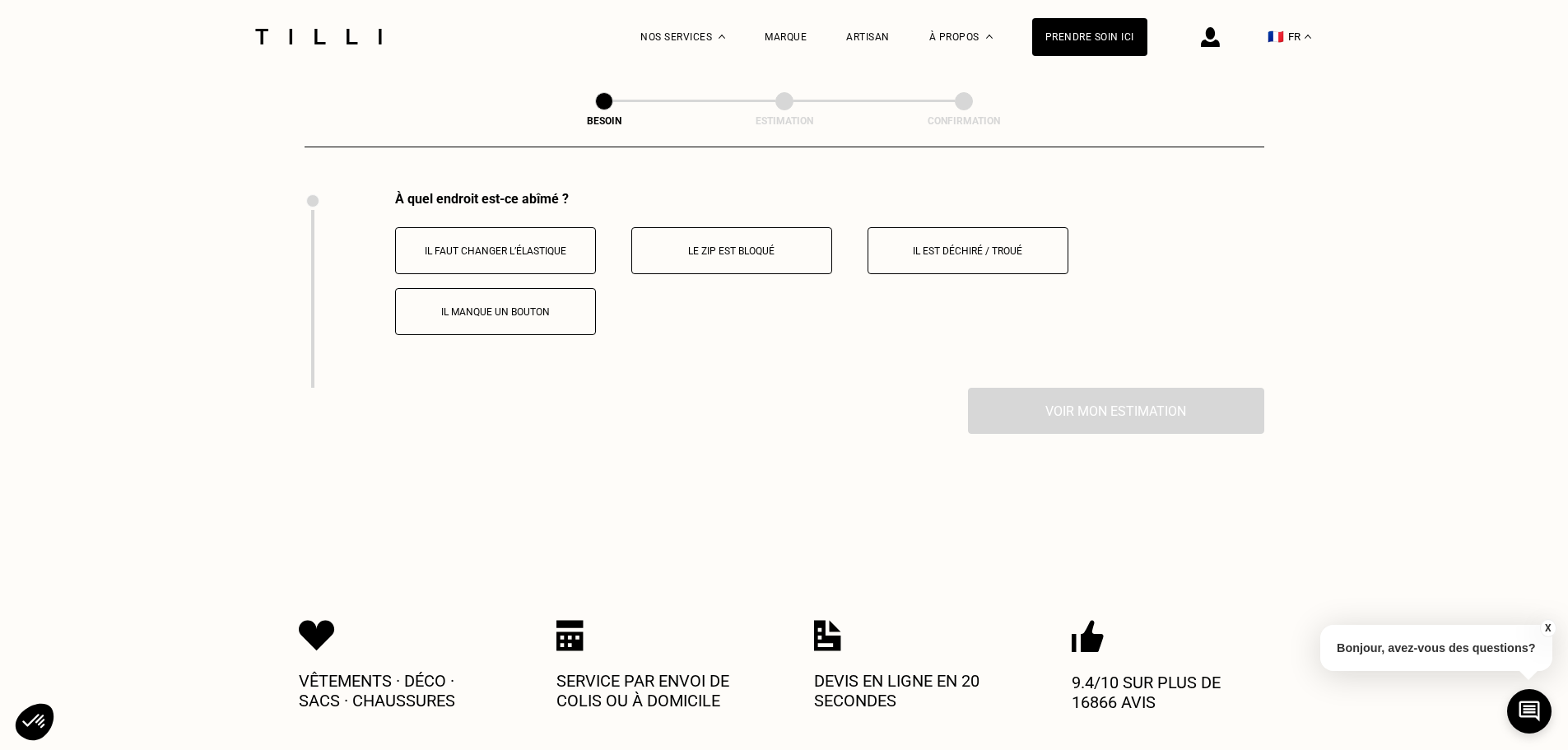
click at [943, 249] on p "Il est déchiré / troué" at bounding box center [968, 251] width 183 height 11
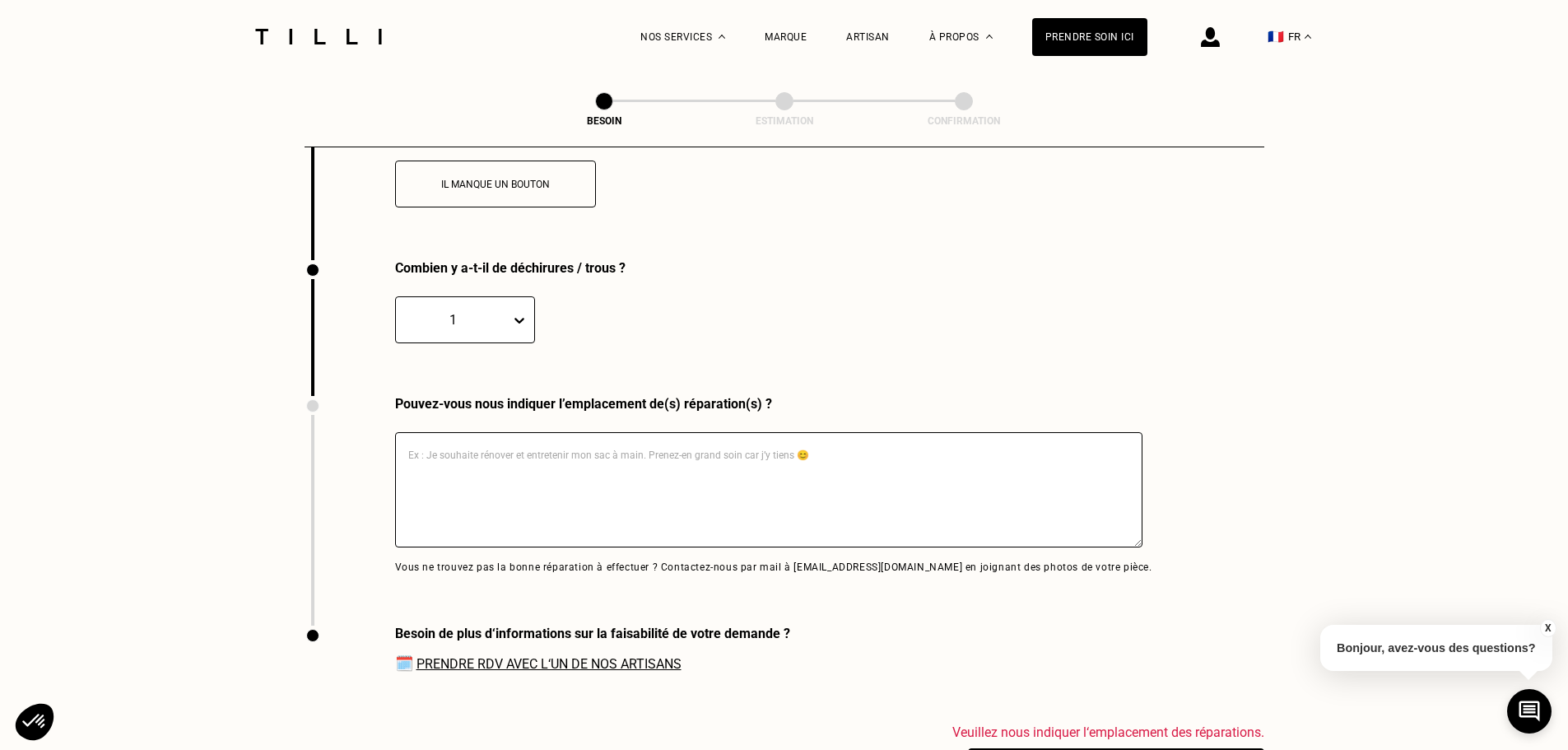
scroll to position [3283, 0]
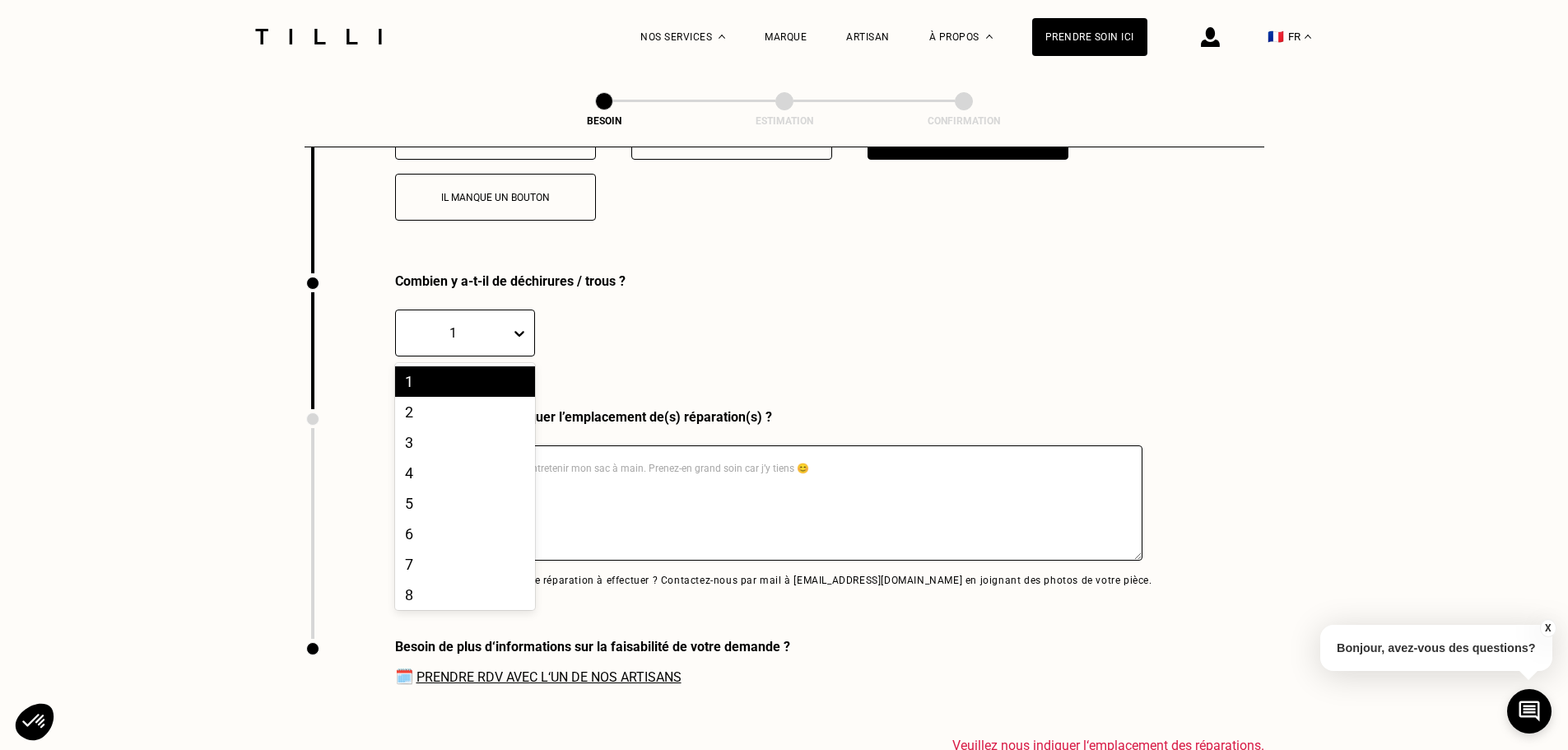
click at [522, 333] on icon at bounding box center [519, 333] width 17 height 17
click at [486, 409] on div "2" at bounding box center [464, 412] width 139 height 30
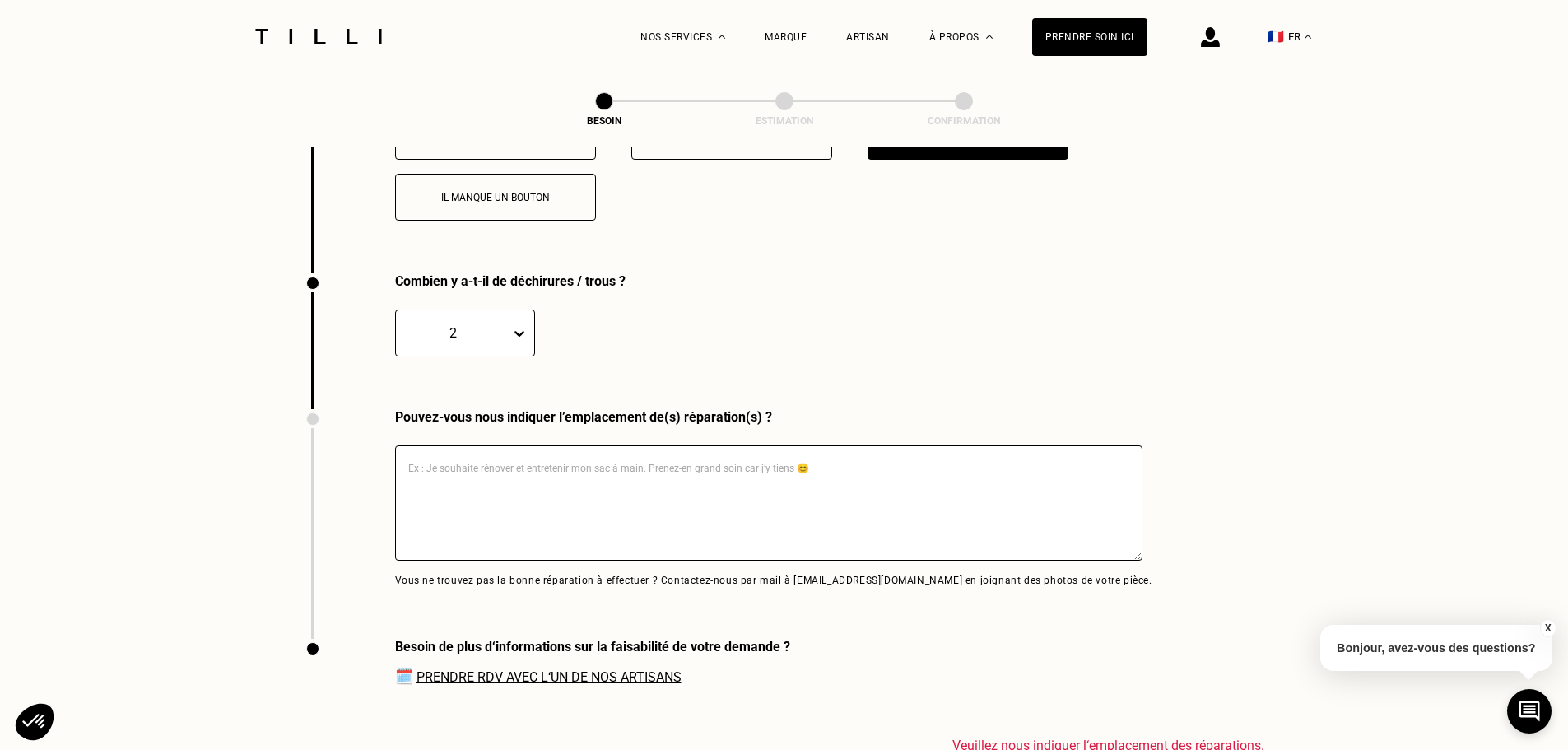
click at [809, 378] on div "Combien y a-t-il de déchirures / trous ? 2" at bounding box center [669, 341] width 730 height 136
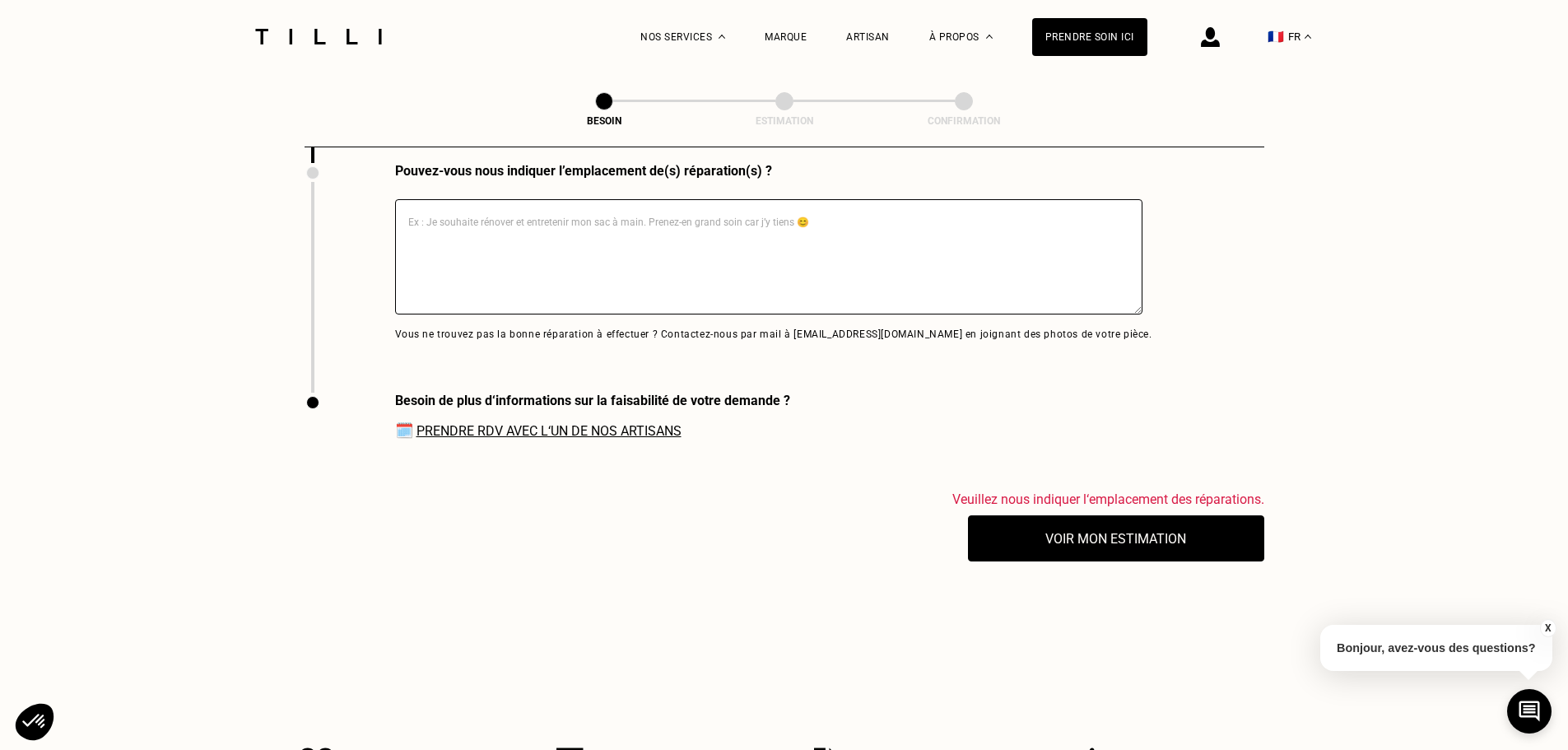
scroll to position [3529, 0]
click at [1013, 528] on button "Voir mon estimation" at bounding box center [1116, 537] width 326 height 51
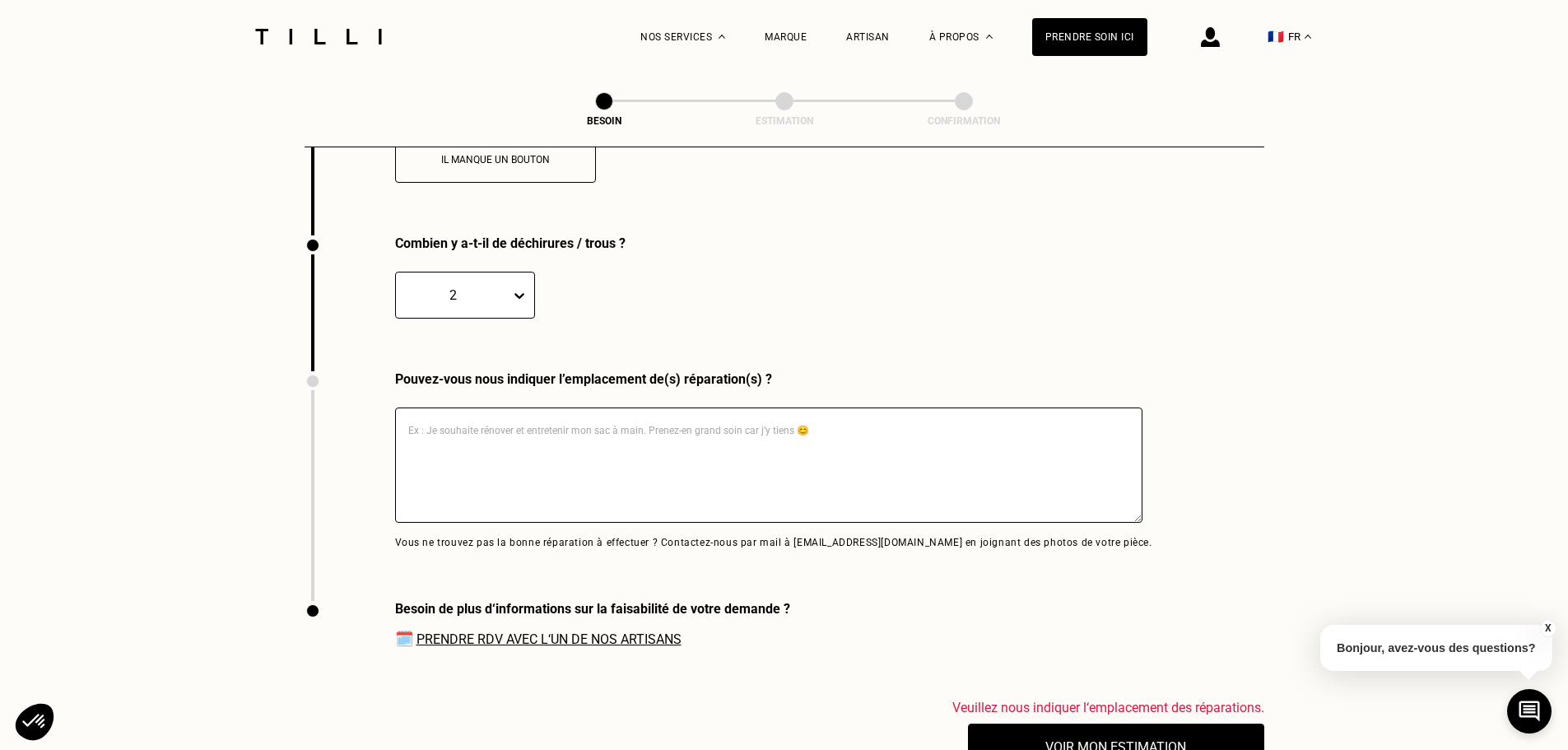
scroll to position [3283, 0]
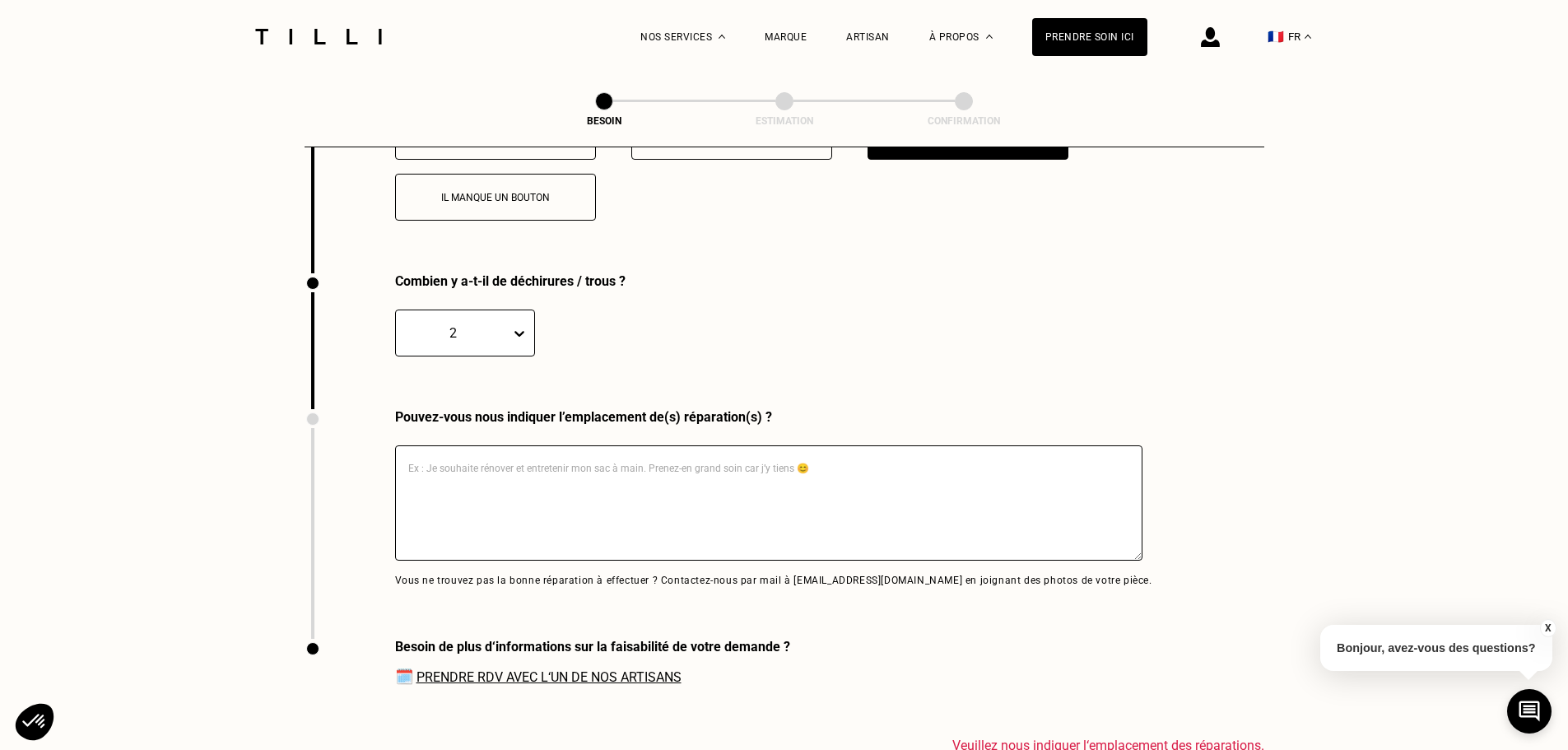
click at [367, 42] on img at bounding box center [319, 36] width 139 height 16
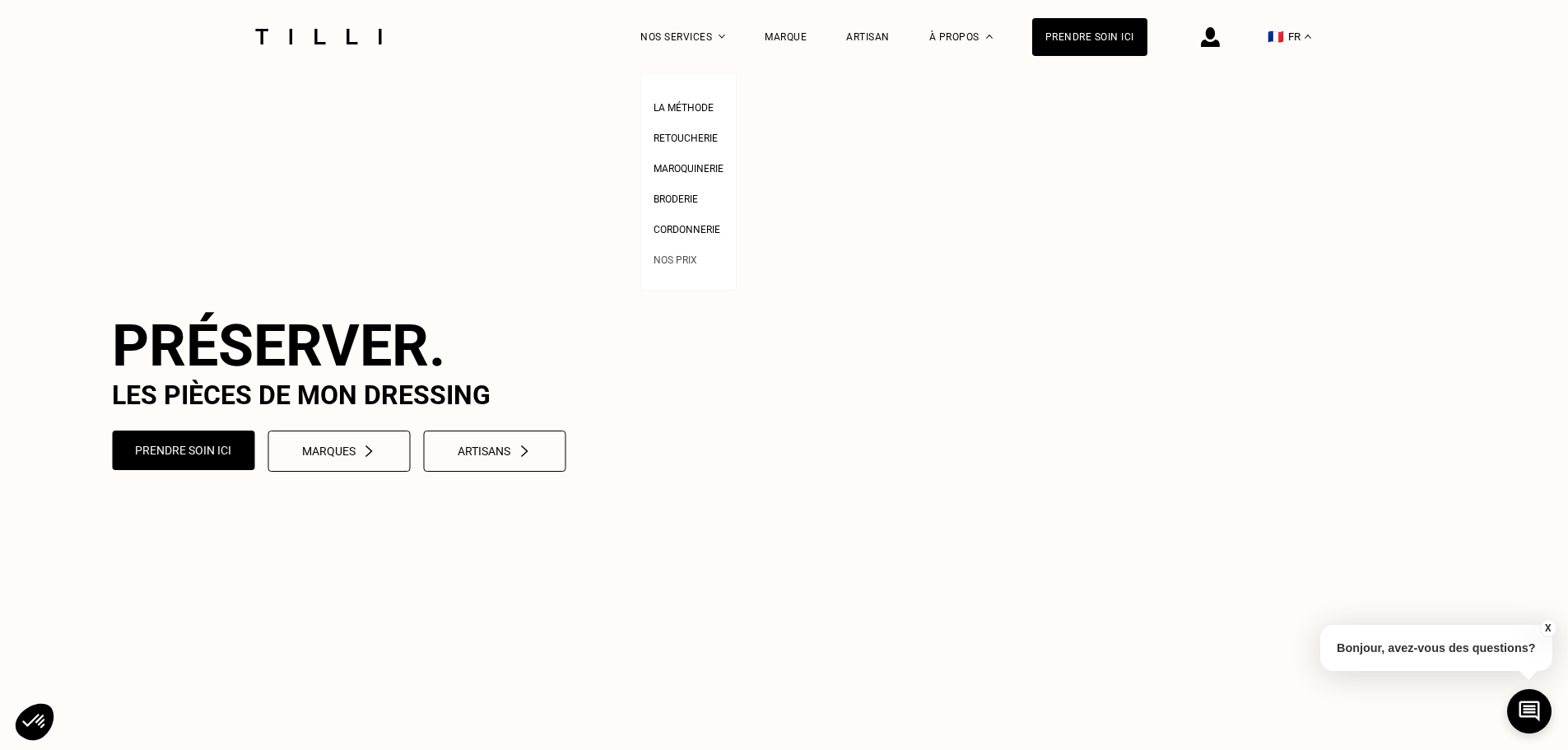
click at [695, 260] on span "Nos prix" at bounding box center [675, 260] width 43 height 11
select select "FR"
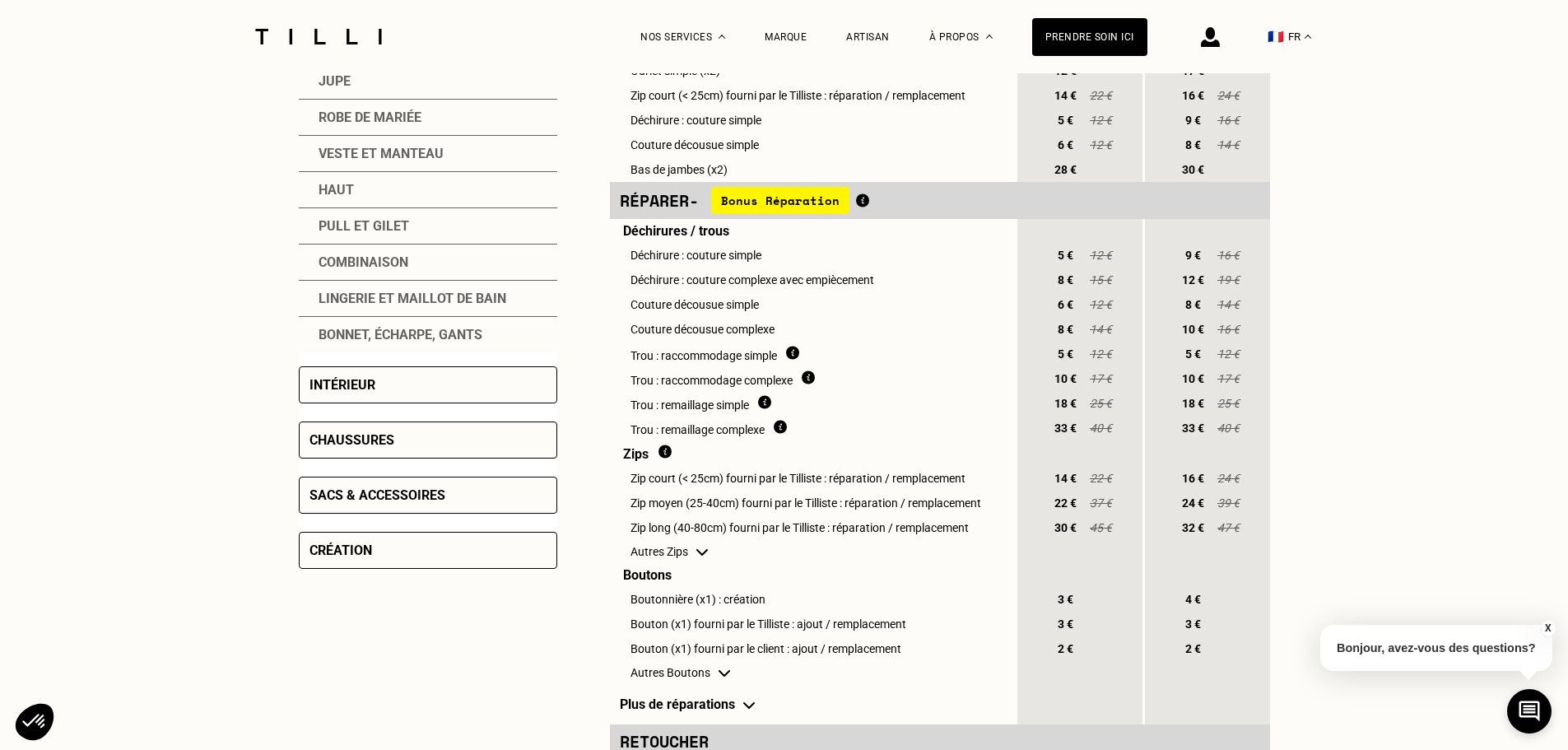
scroll to position [494, 0]
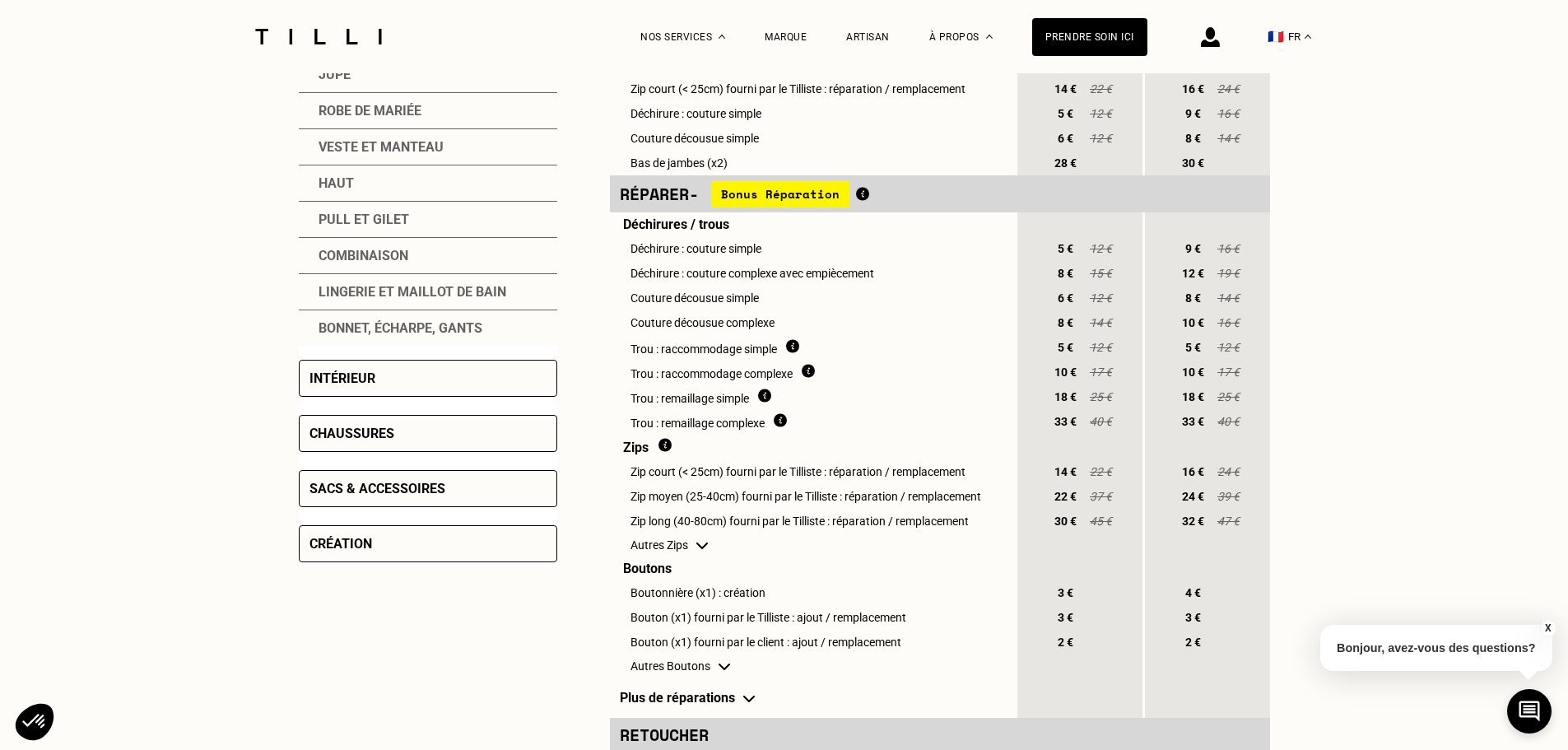
click at [464, 497] on div "Sacs & accessoires" at bounding box center [428, 489] width 259 height 37
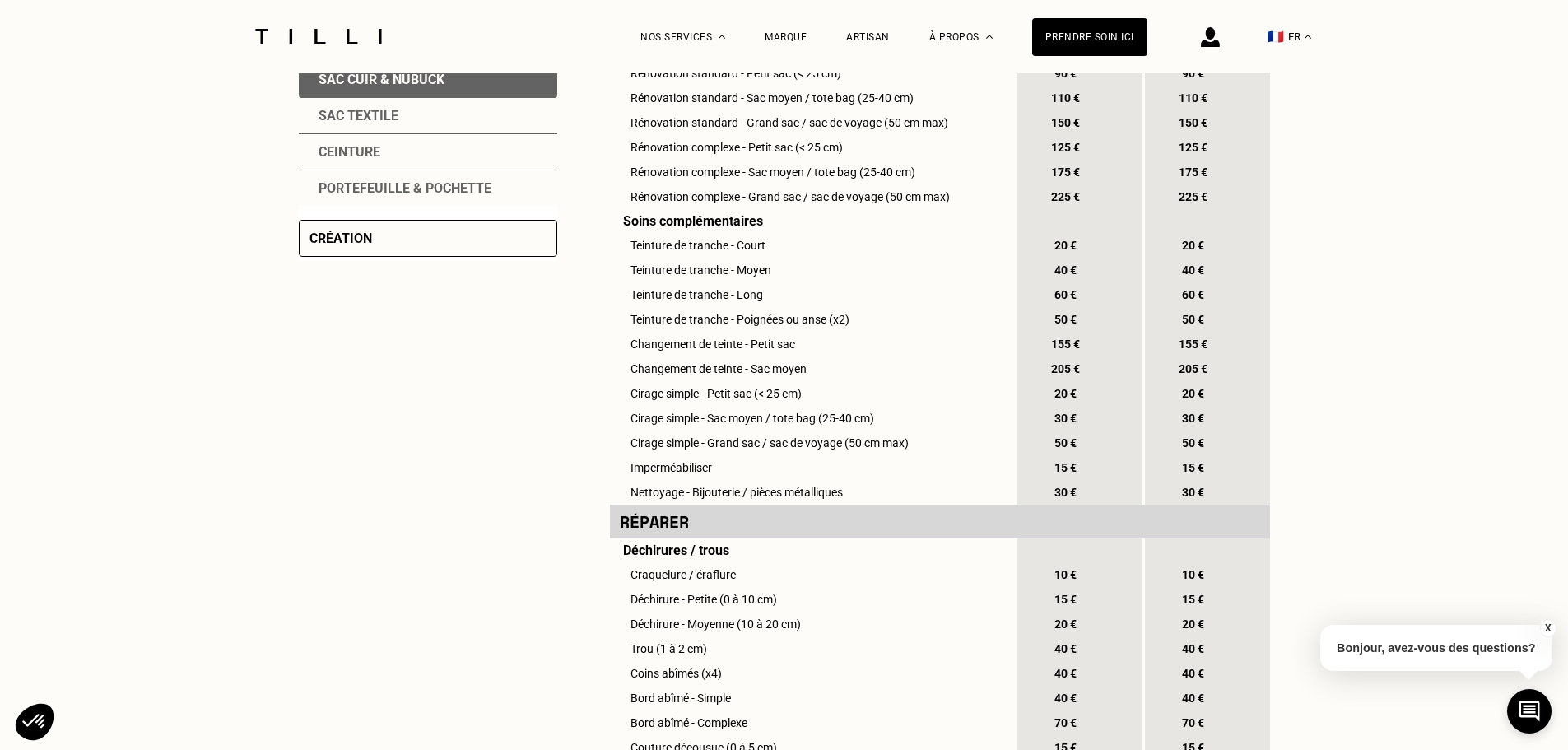
scroll to position [412, 0]
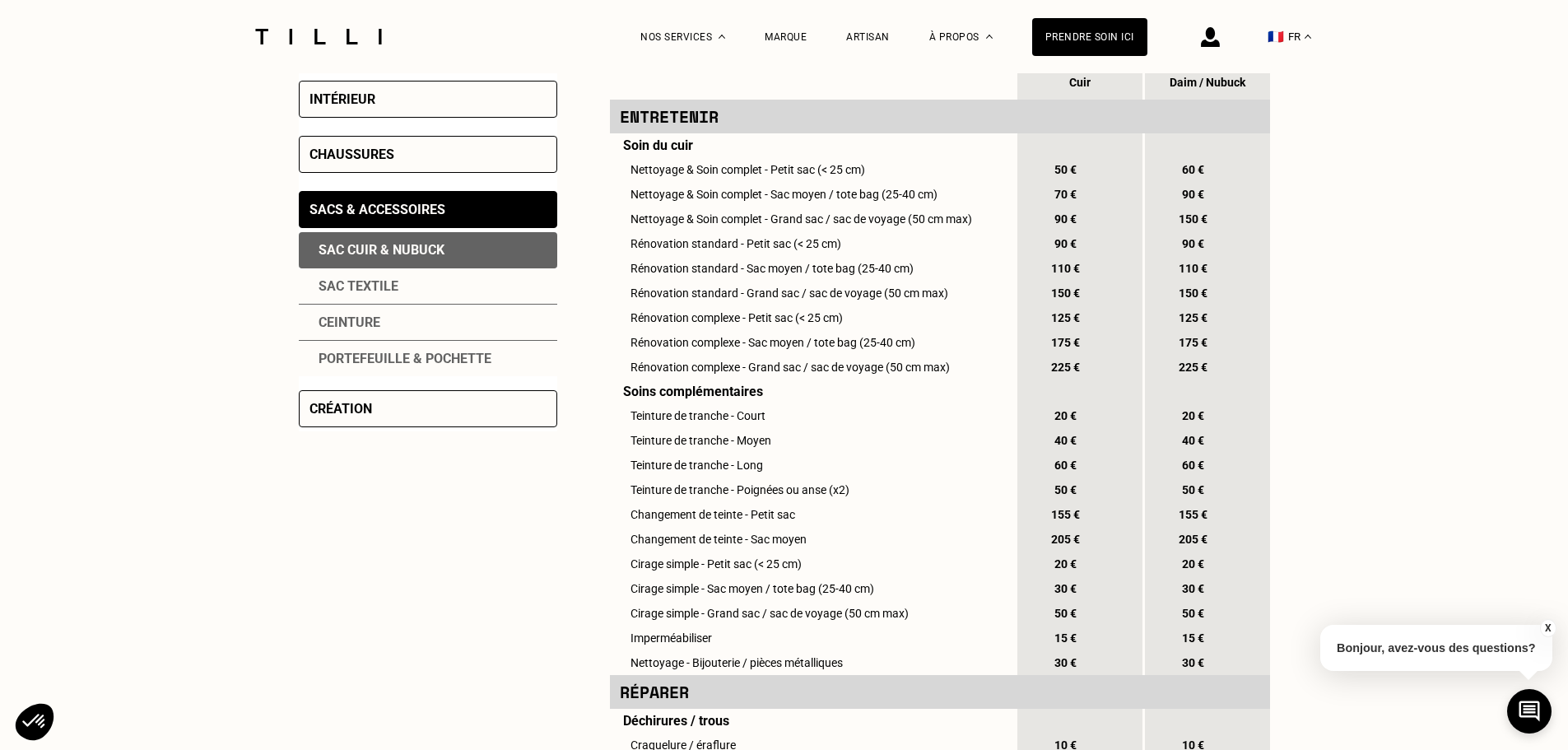
click at [367, 285] on div "Sac textile" at bounding box center [428, 285] width 259 height 36
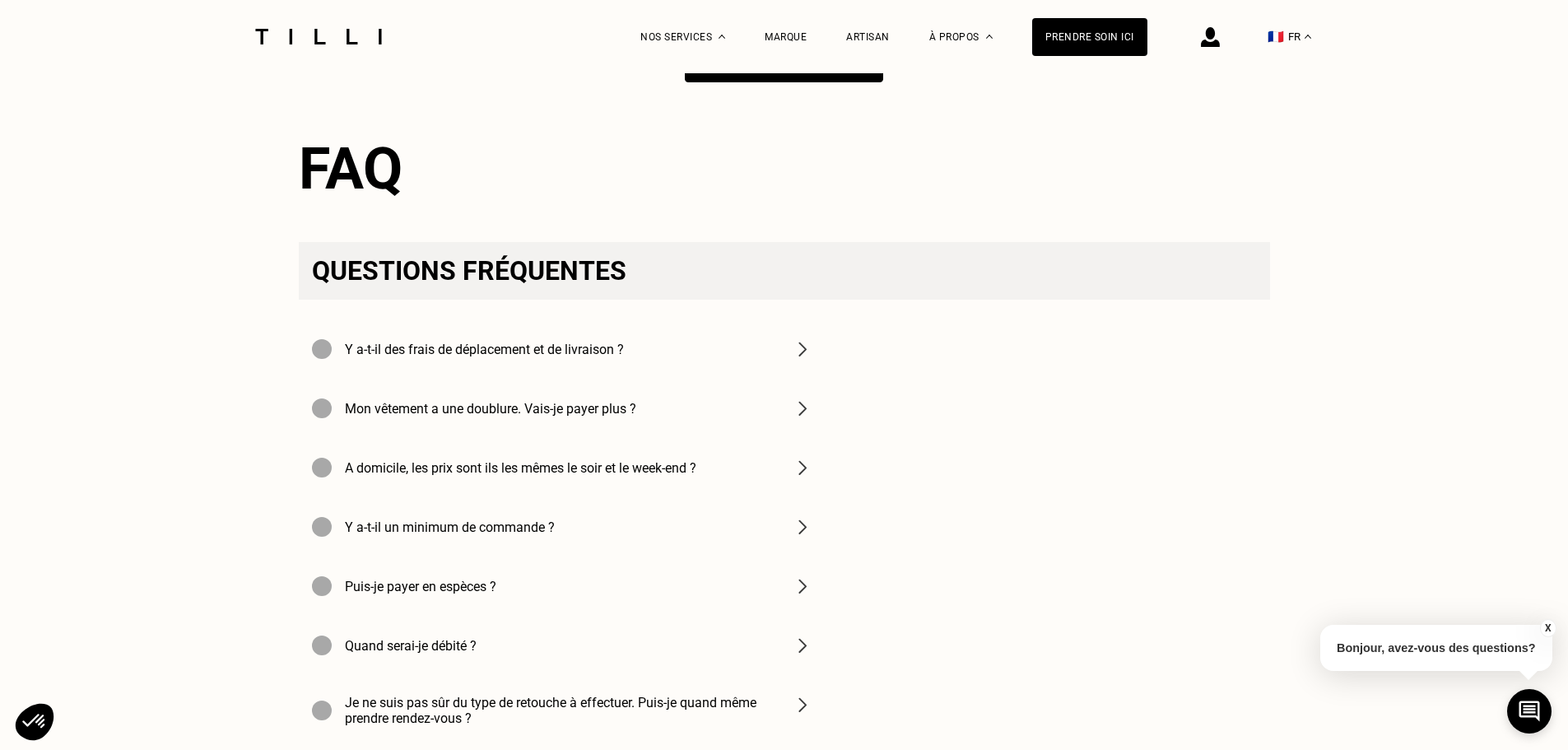
scroll to position [1893, 0]
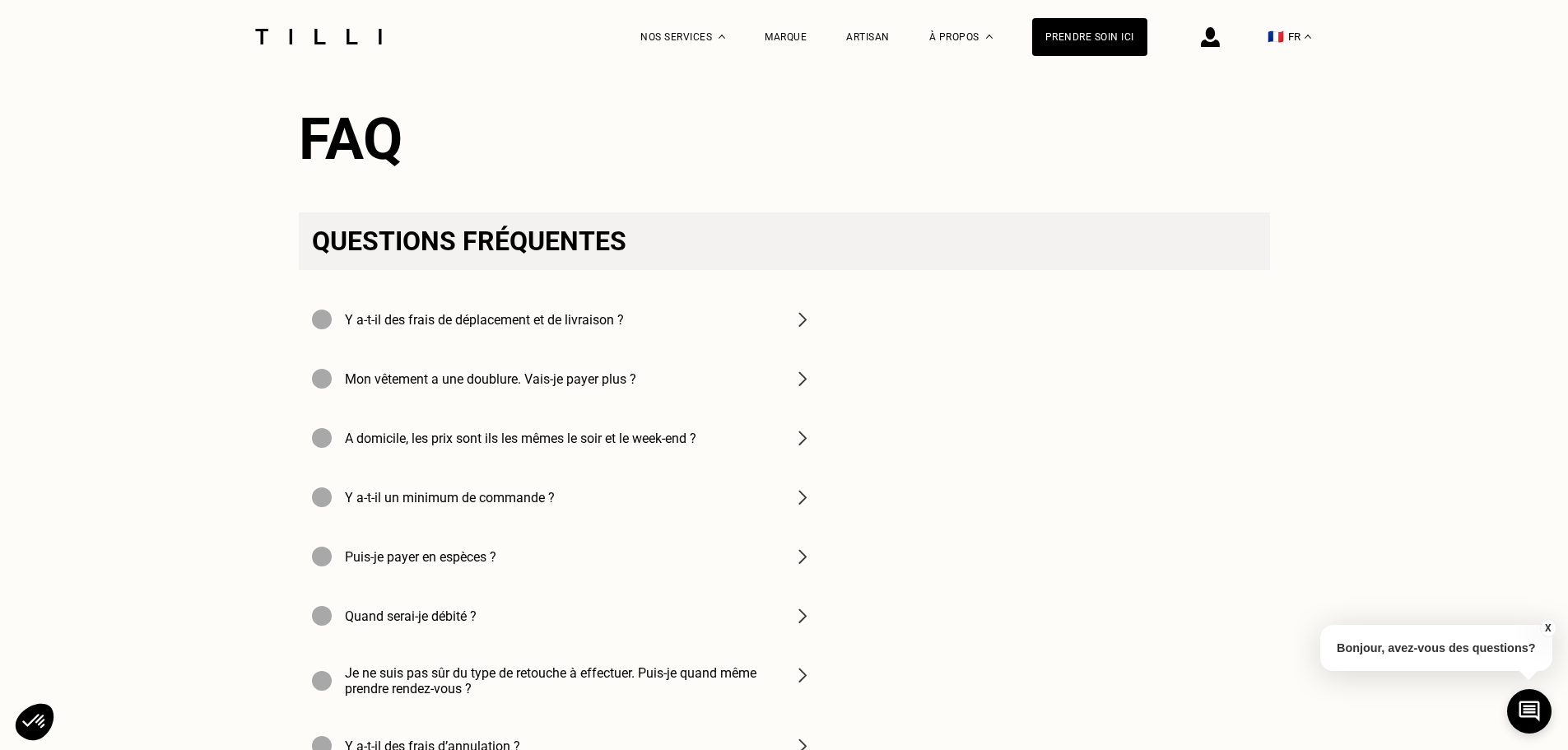
click at [510, 328] on h4 "Y a-t-il des frais de déplacement et de livraison ?" at bounding box center [484, 320] width 279 height 16
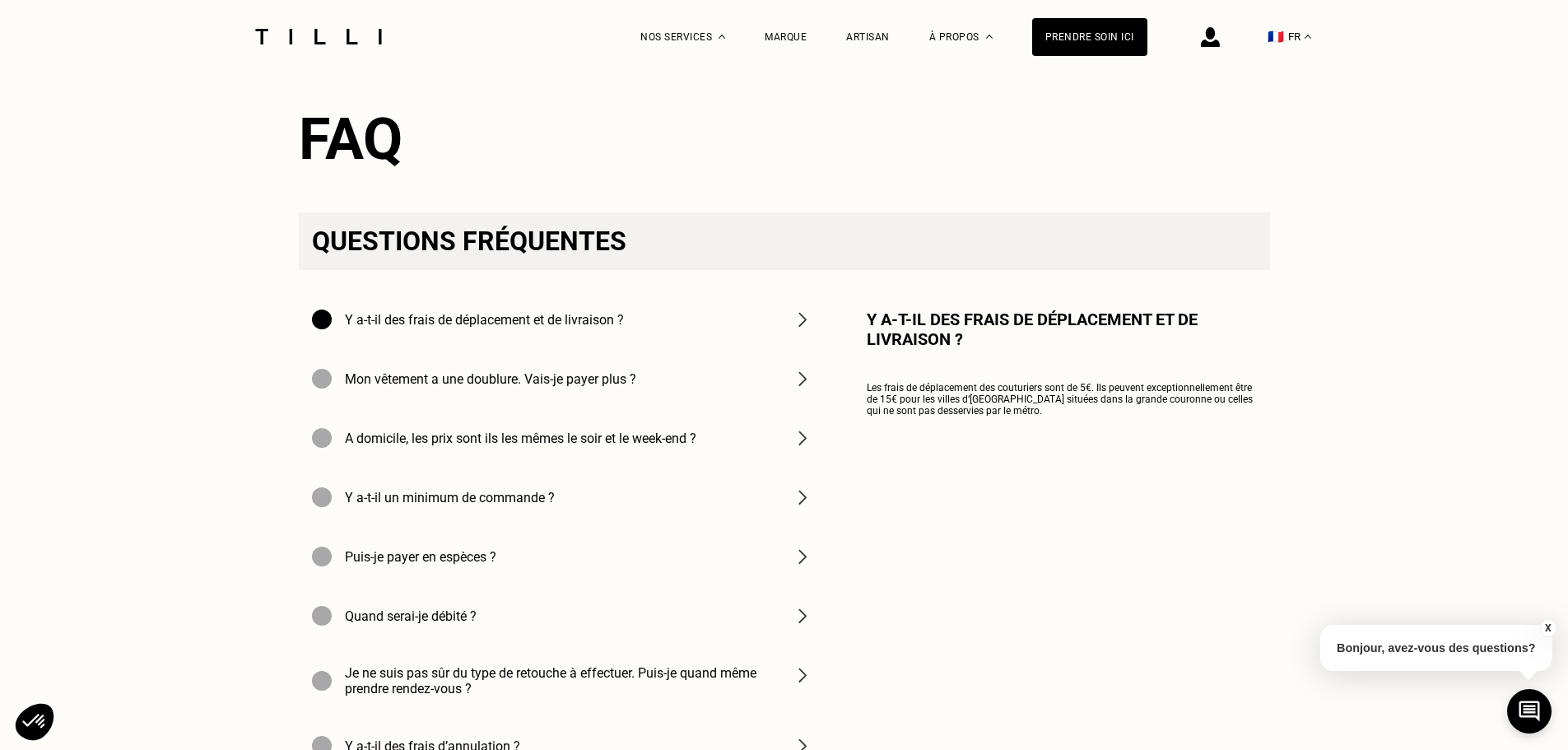
click at [510, 328] on h4 "Y a-t-il des frais de déplacement et de livraison ?" at bounding box center [484, 320] width 279 height 16
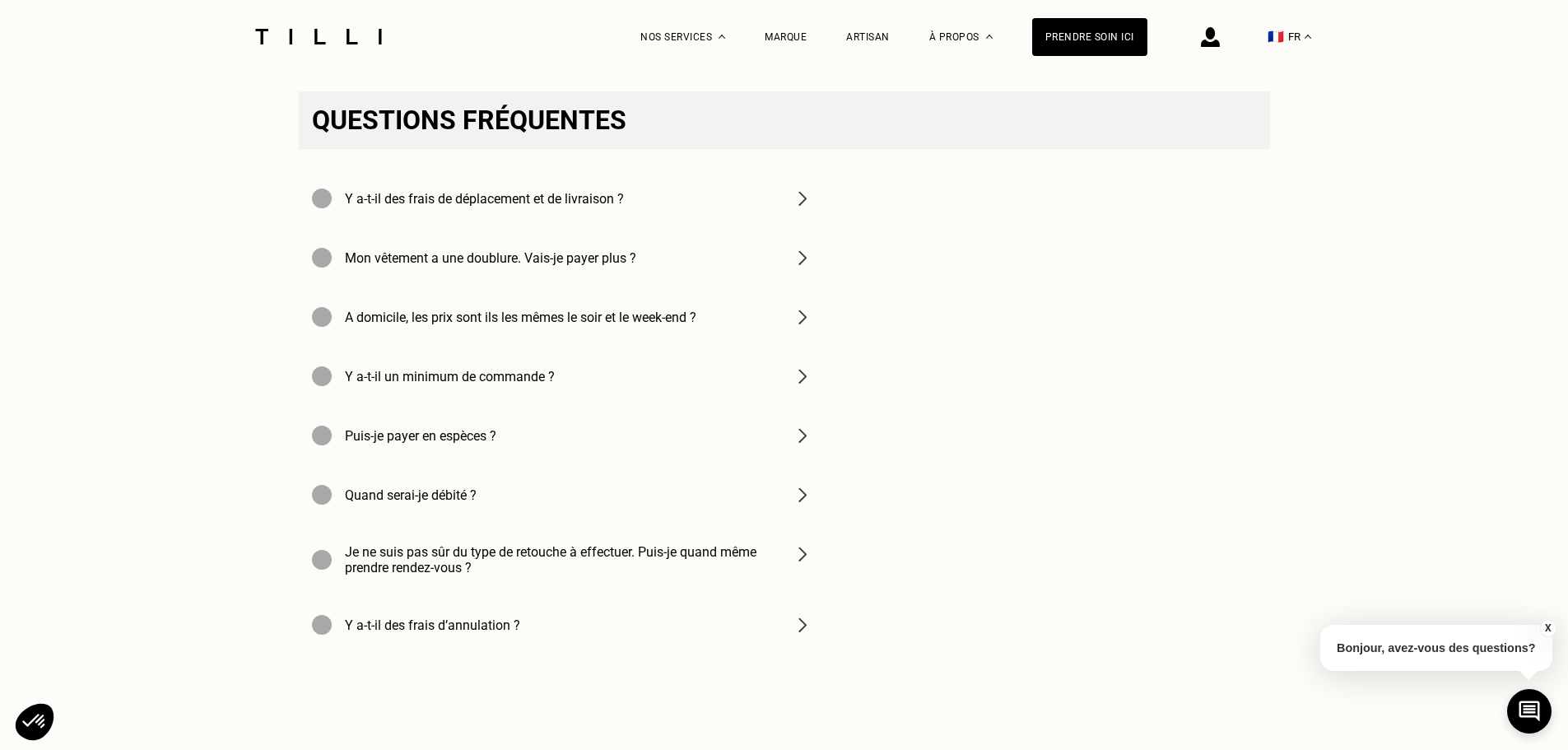
scroll to position [2058, 0]
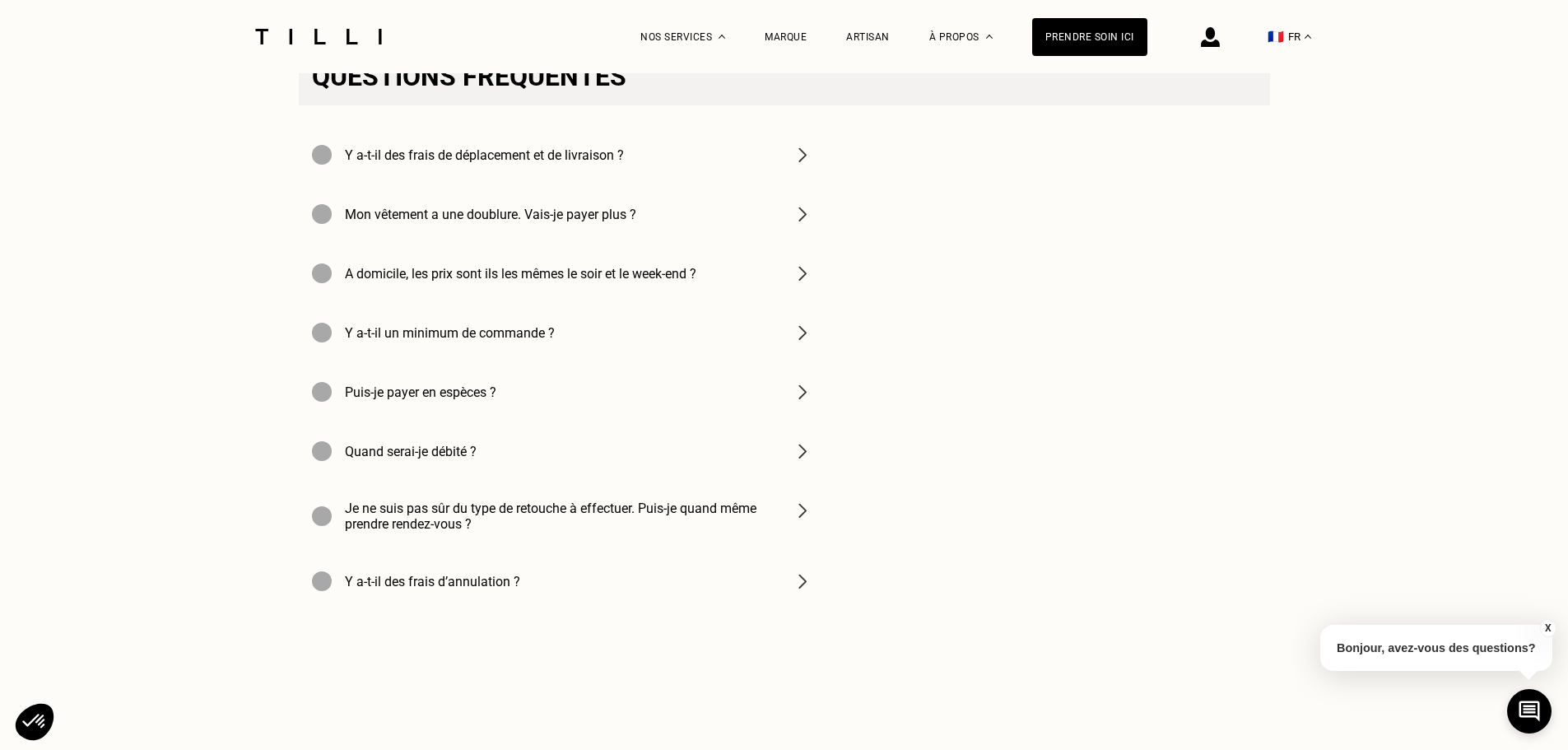
click at [438, 532] on h4 "Je ne suis pas sûr du type de retouche à effectuer. Puis-je quand même prendre …" at bounding box center [558, 516] width 428 height 31
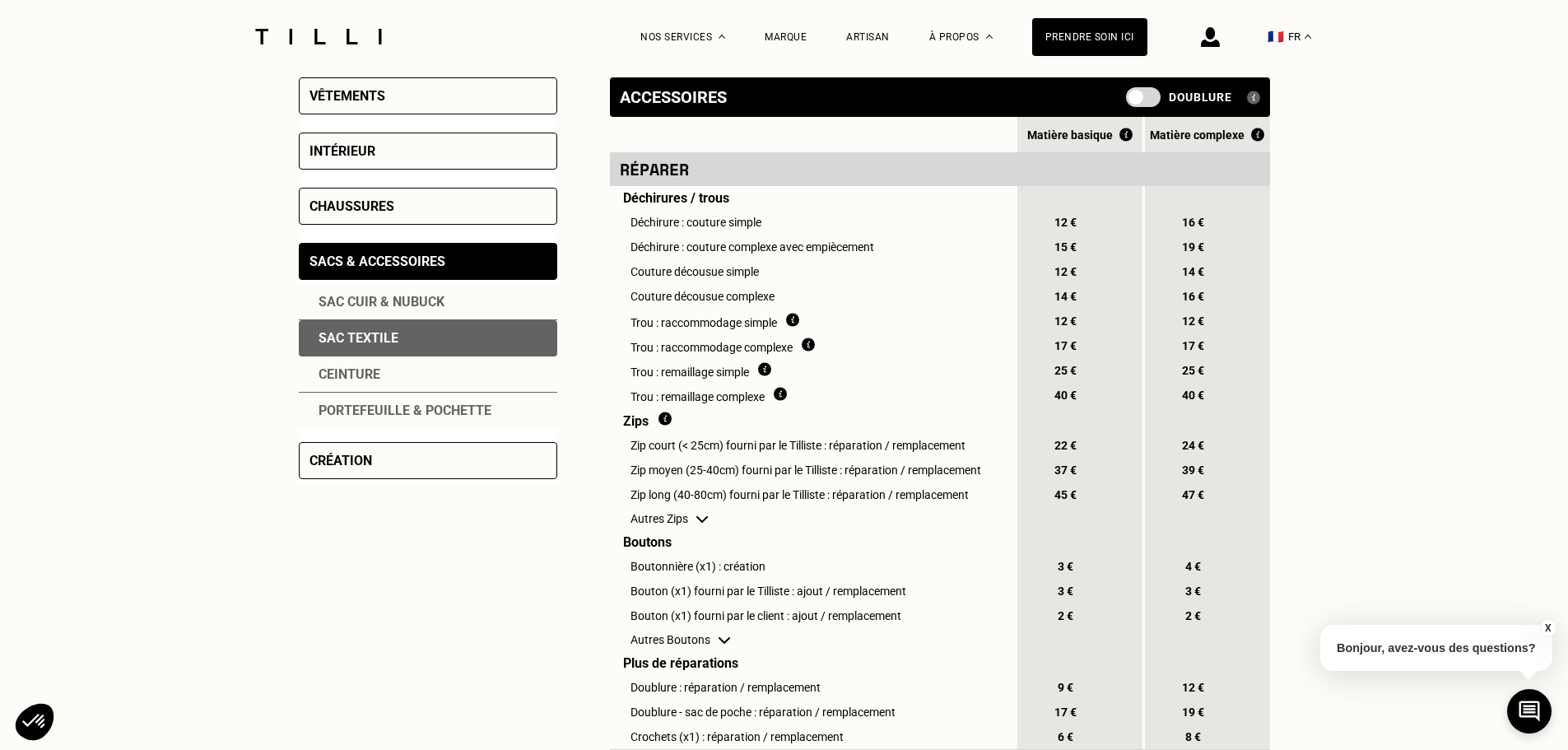
scroll to position [247, 0]
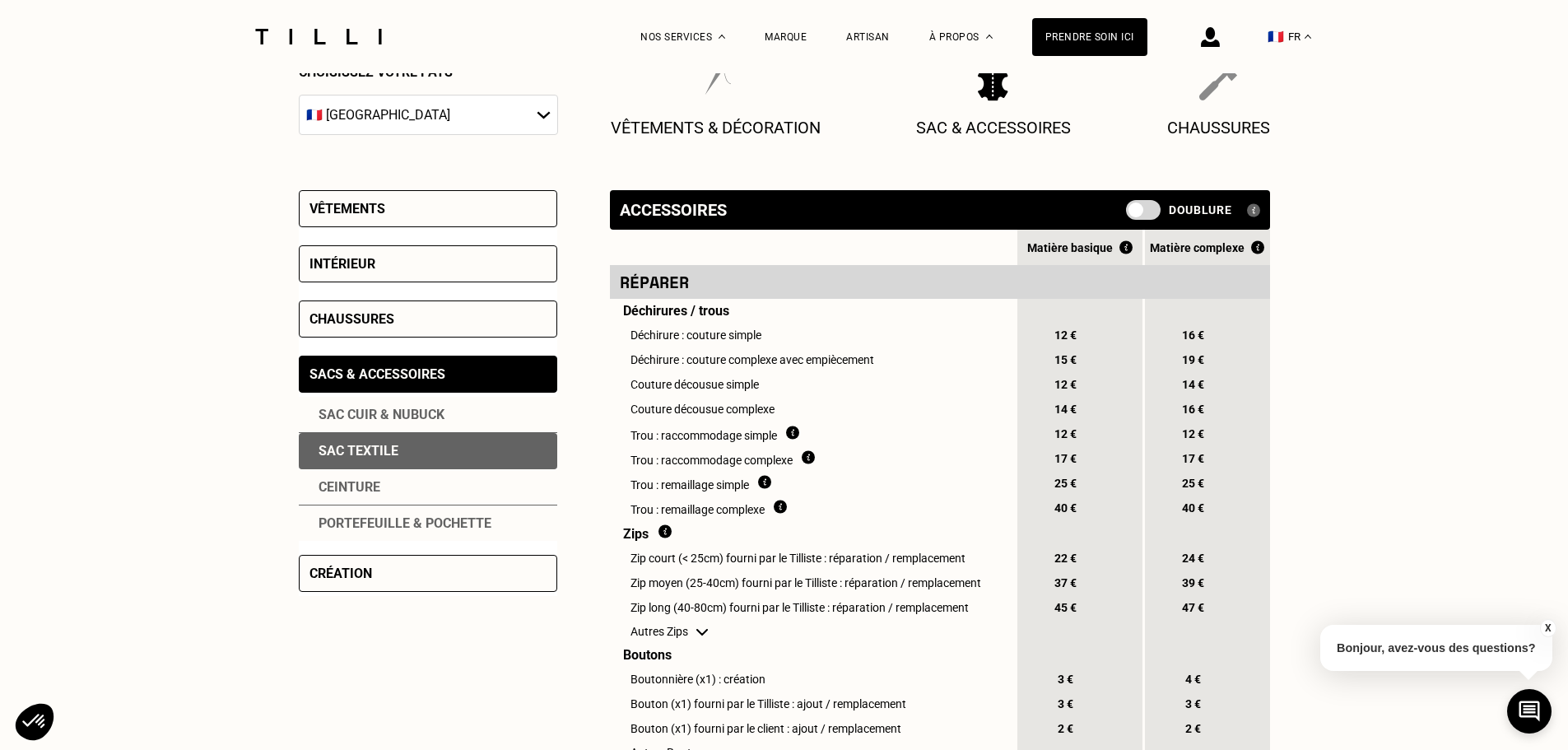
click at [448, 422] on div "Sac cuir & nubuck" at bounding box center [428, 415] width 259 height 36
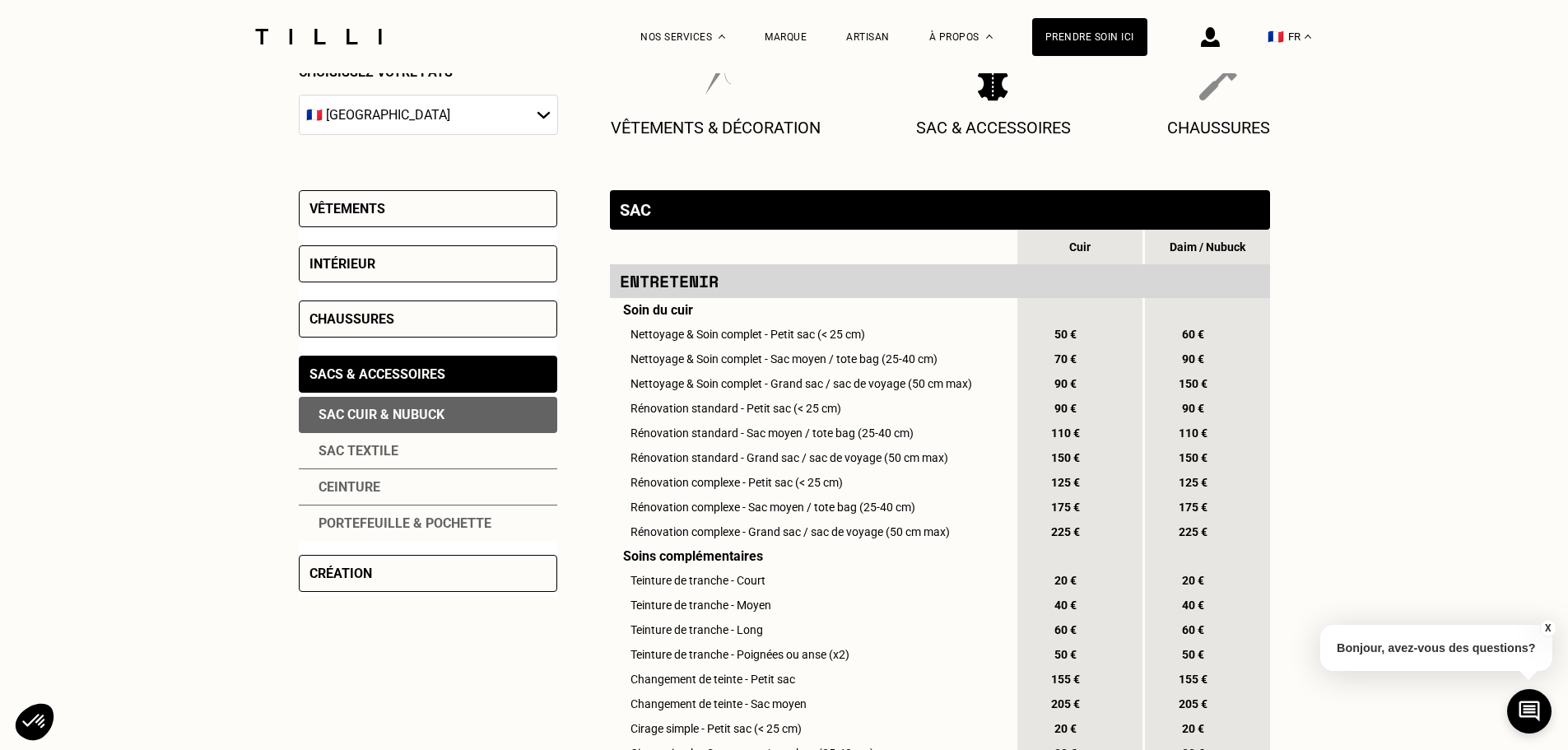
click at [513, 207] on div "Vêtements" at bounding box center [428, 209] width 259 height 37
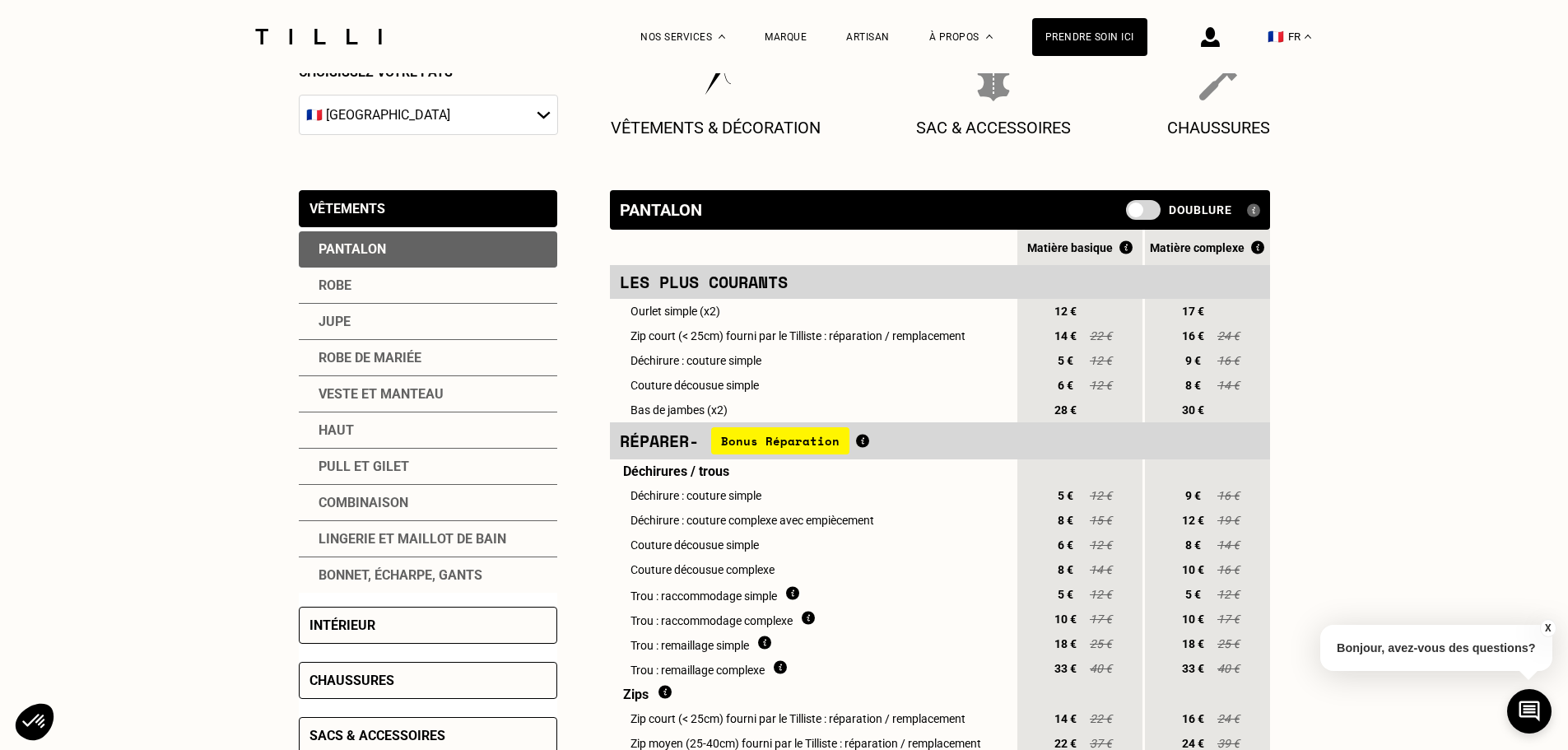
click at [388, 389] on div "Veste et manteau" at bounding box center [428, 393] width 259 height 36
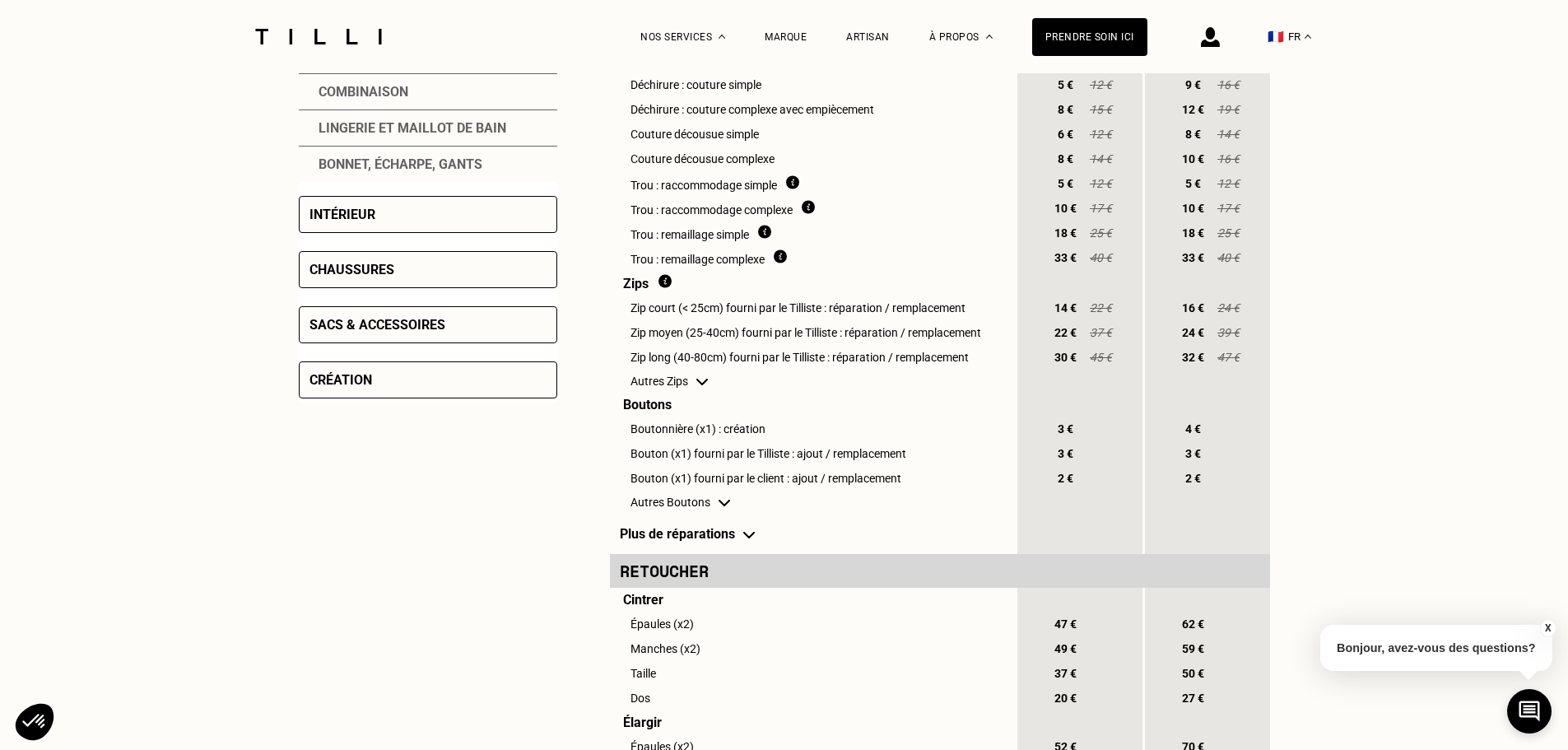
scroll to position [659, 0]
click at [735, 548] on td "Plus de réparations" at bounding box center [812, 533] width 404 height 41
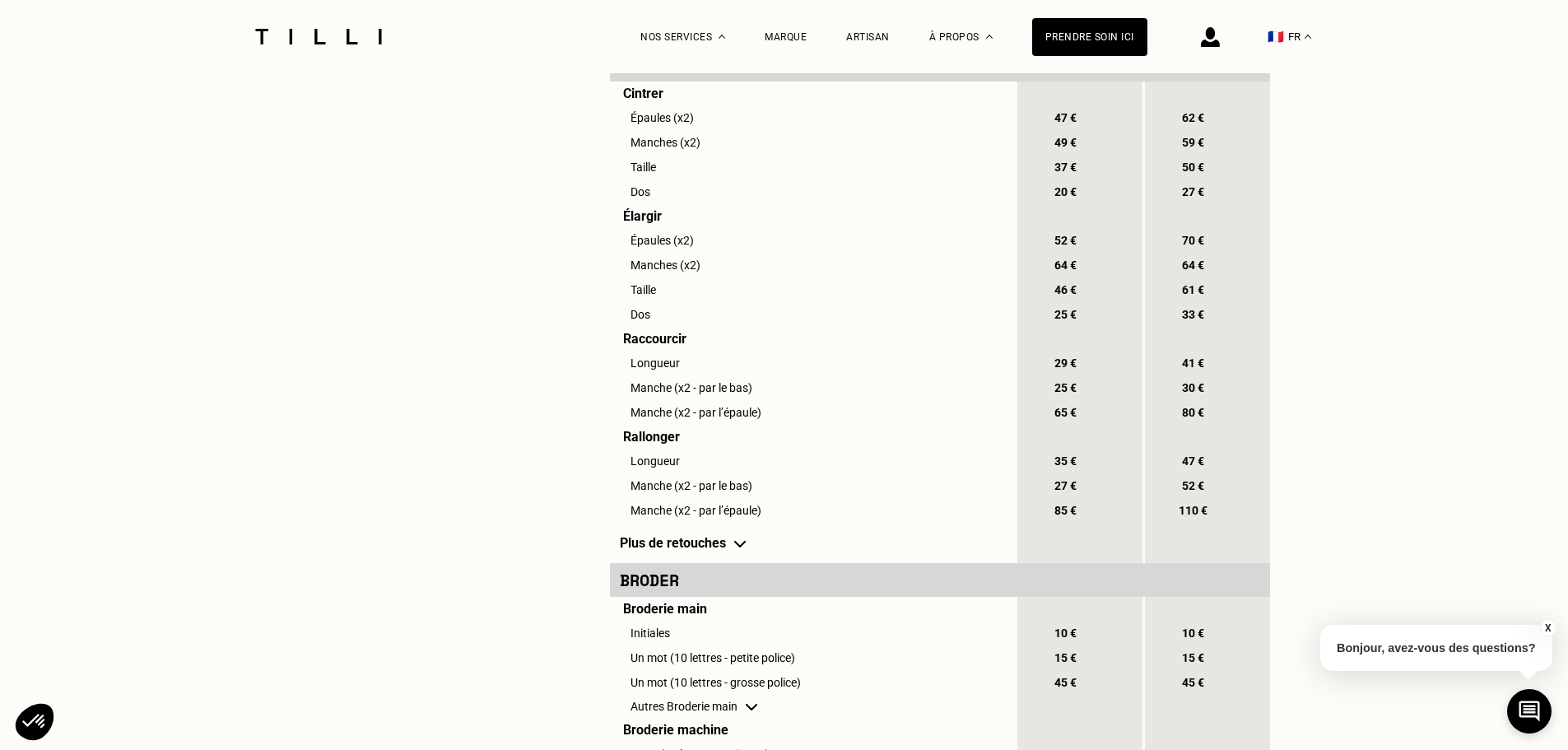
scroll to position [1399, 0]
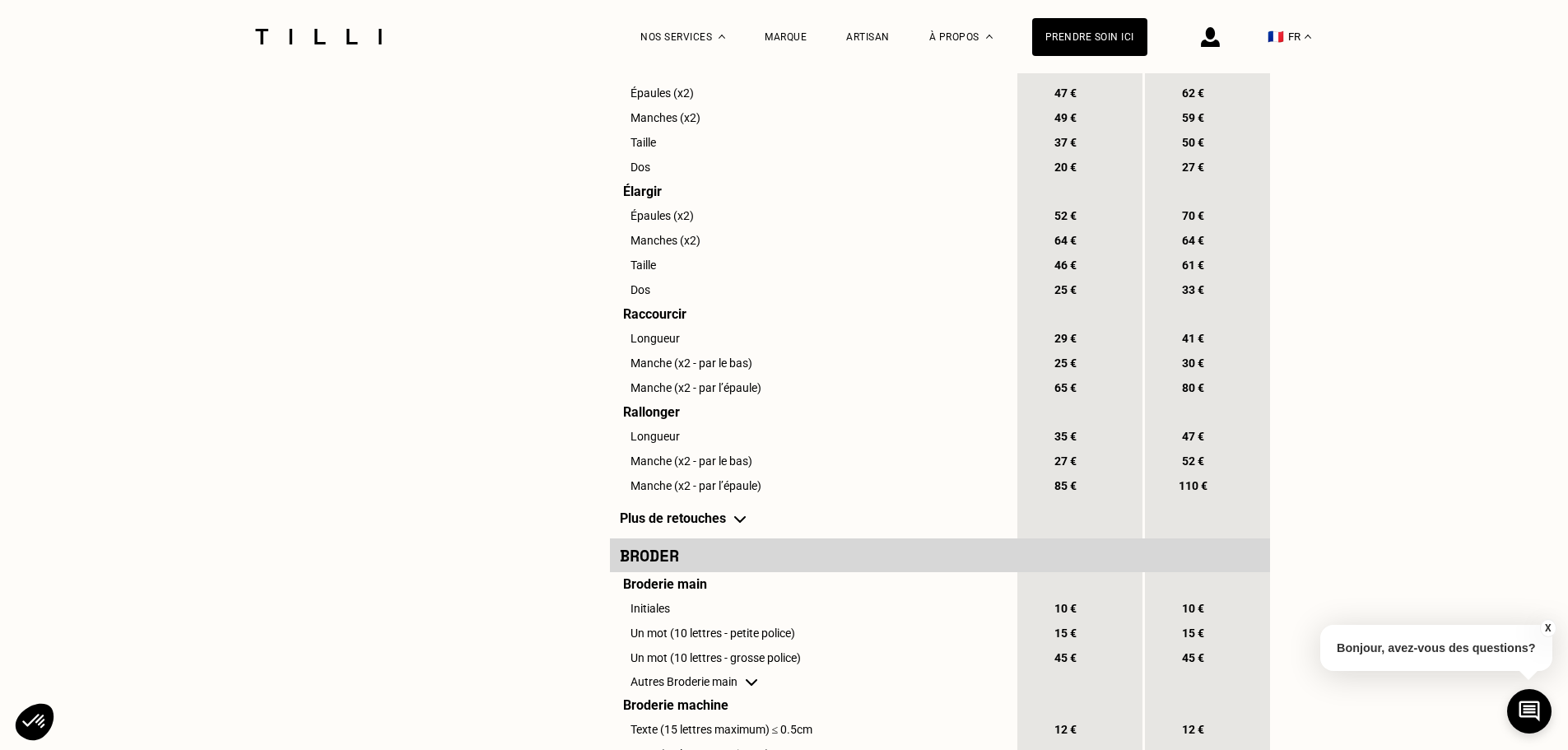
click at [676, 538] on td "Plus de retouches" at bounding box center [812, 518] width 404 height 41
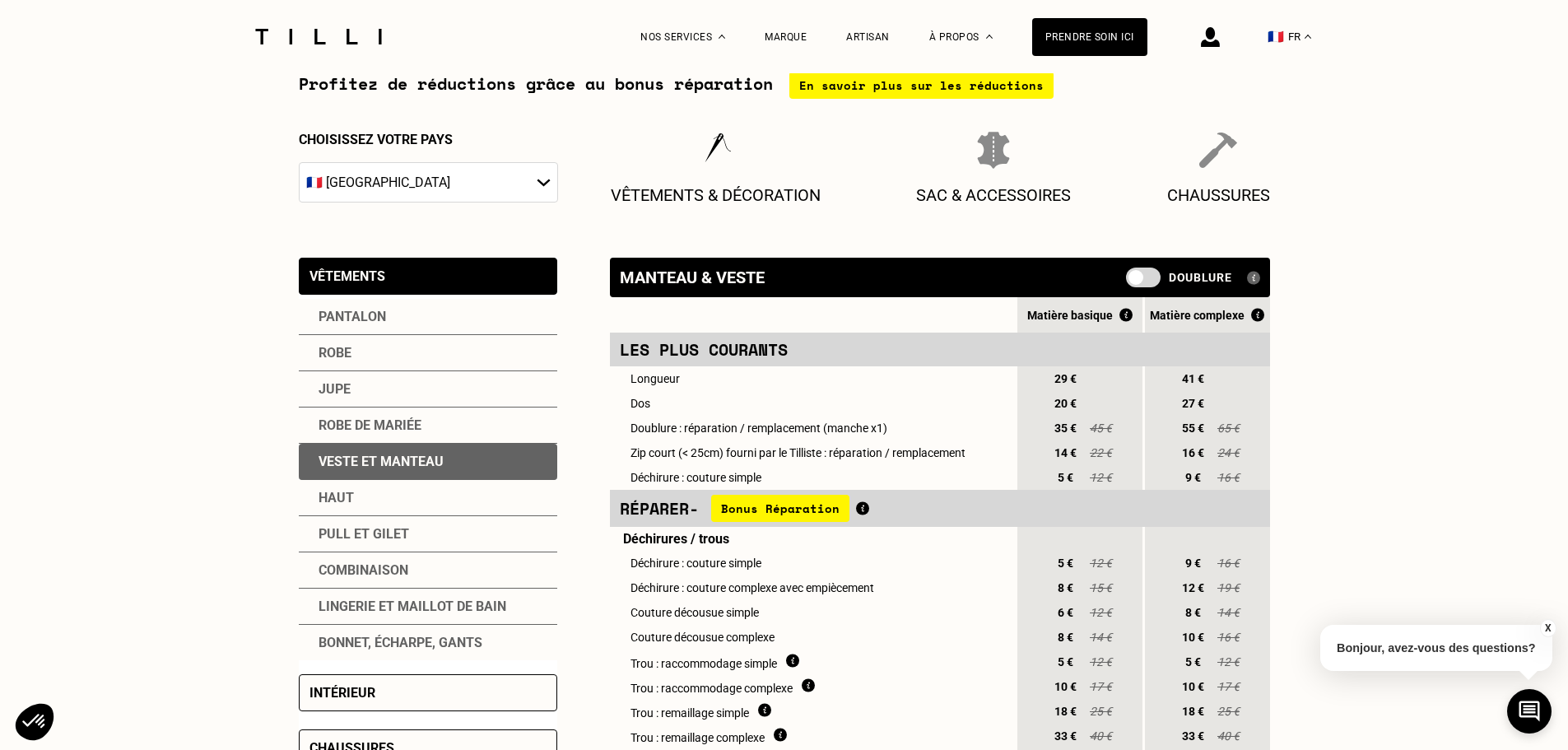
scroll to position [412, 0]
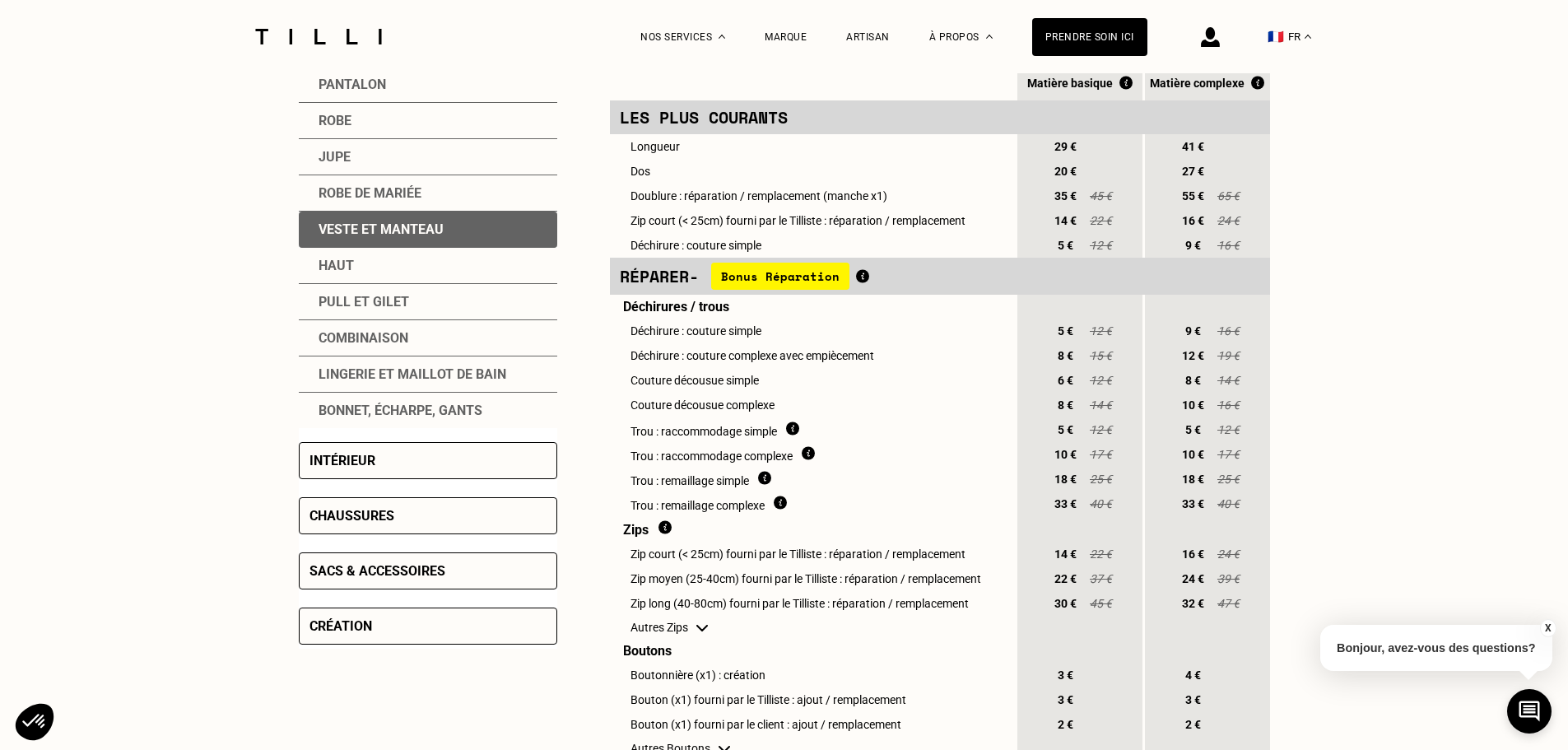
click at [476, 466] on div "Intérieur" at bounding box center [428, 461] width 259 height 37
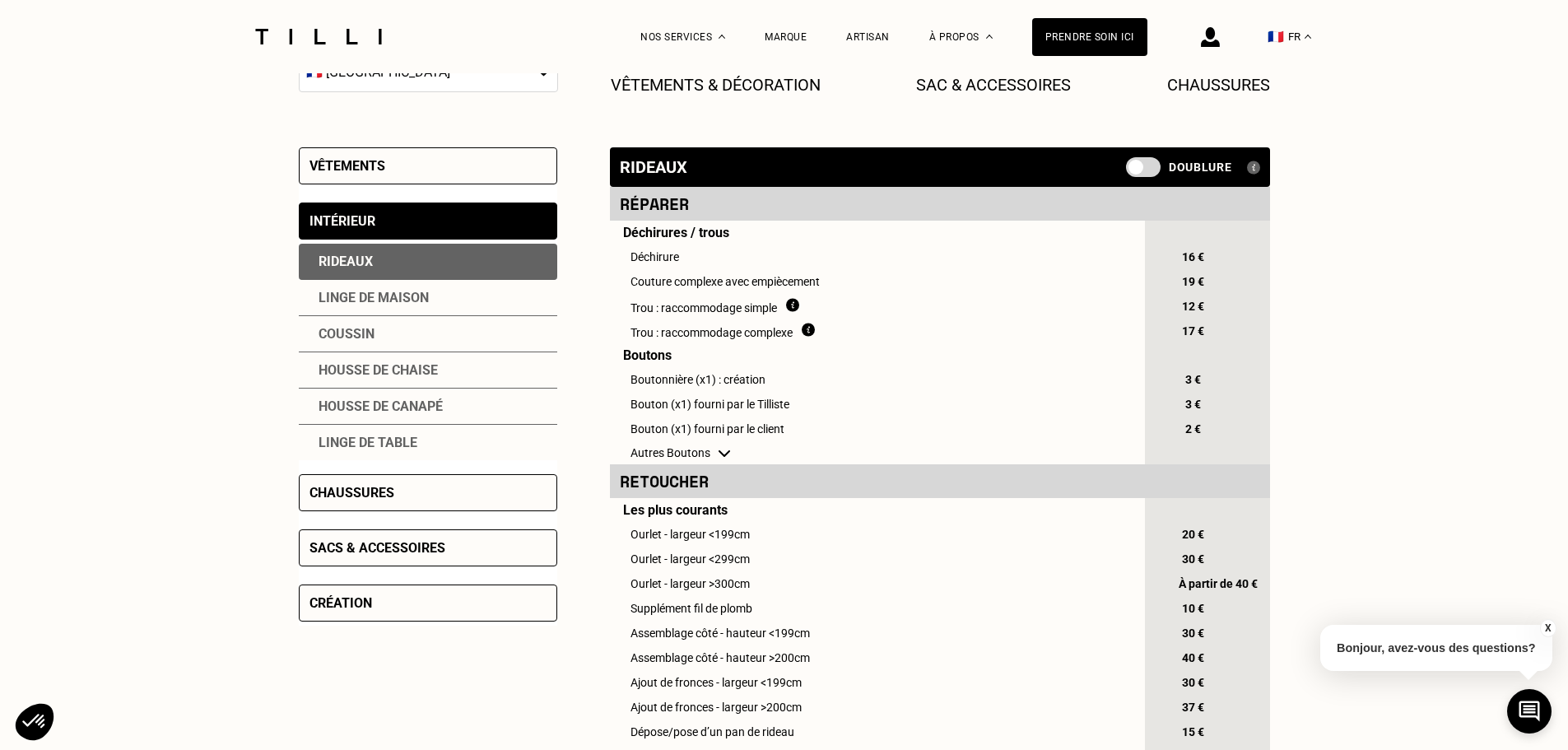
scroll to position [164, 0]
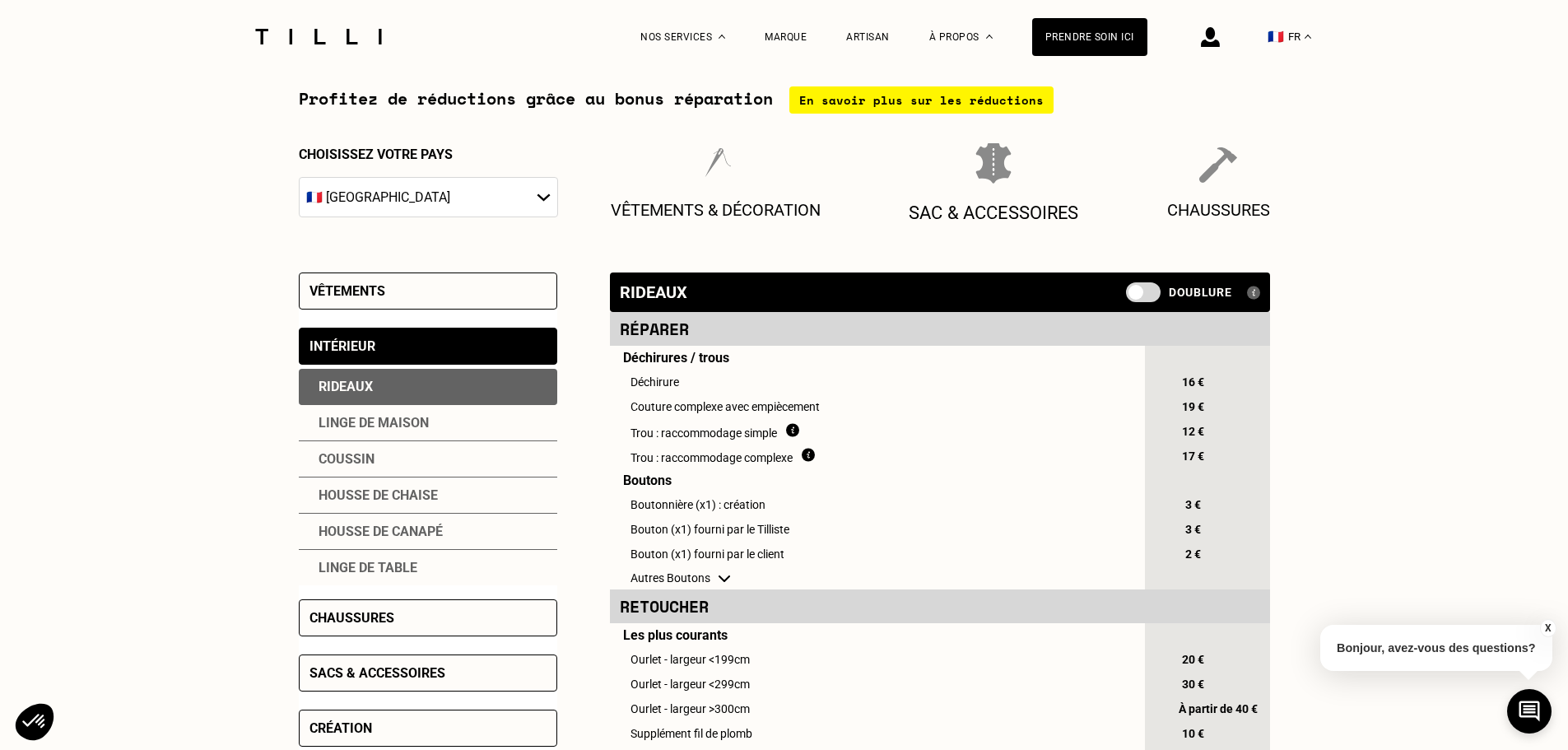
click at [1004, 191] on div "Sac & Accessoires" at bounding box center [994, 183] width 170 height 80
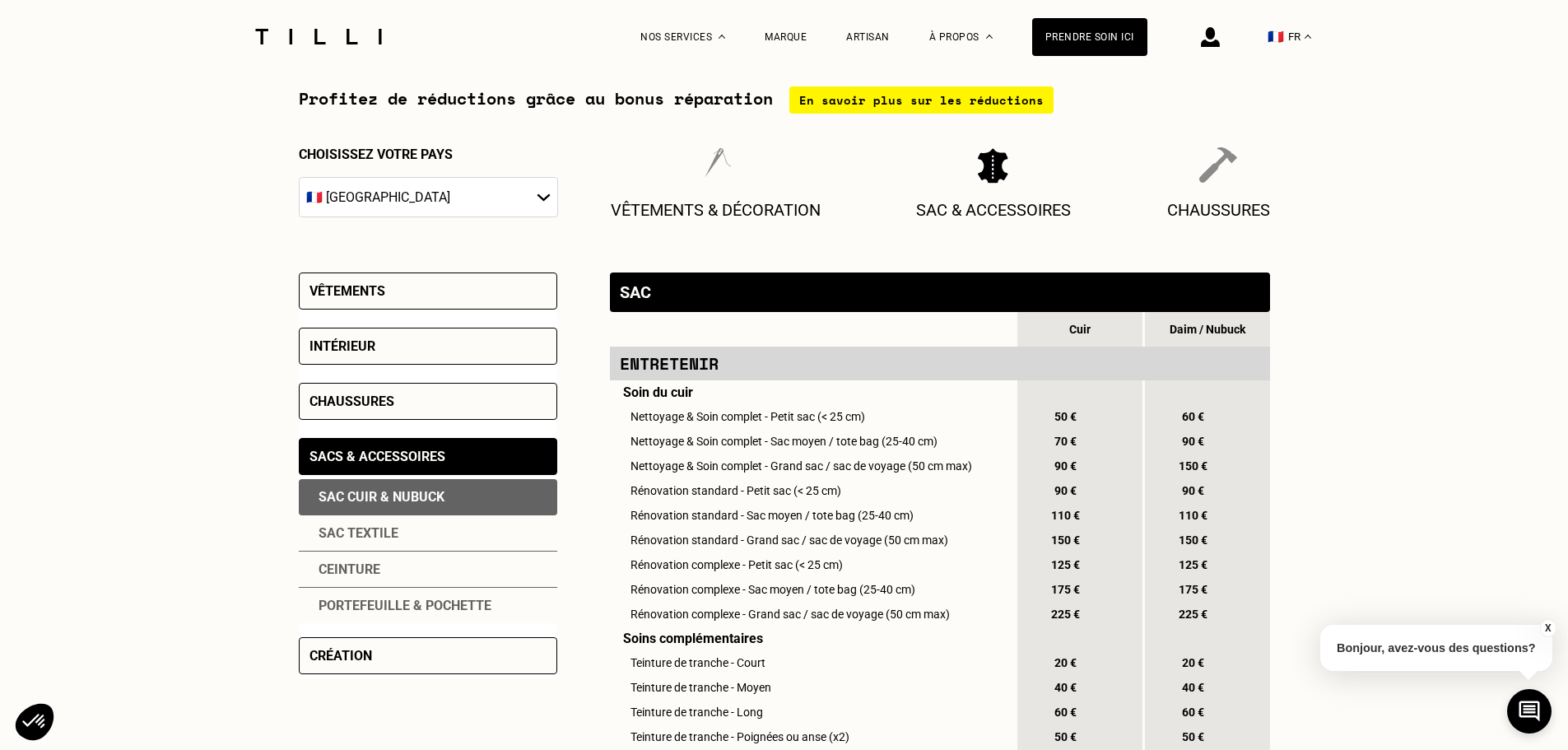
click at [439, 548] on div "Sac textile" at bounding box center [428, 533] width 259 height 36
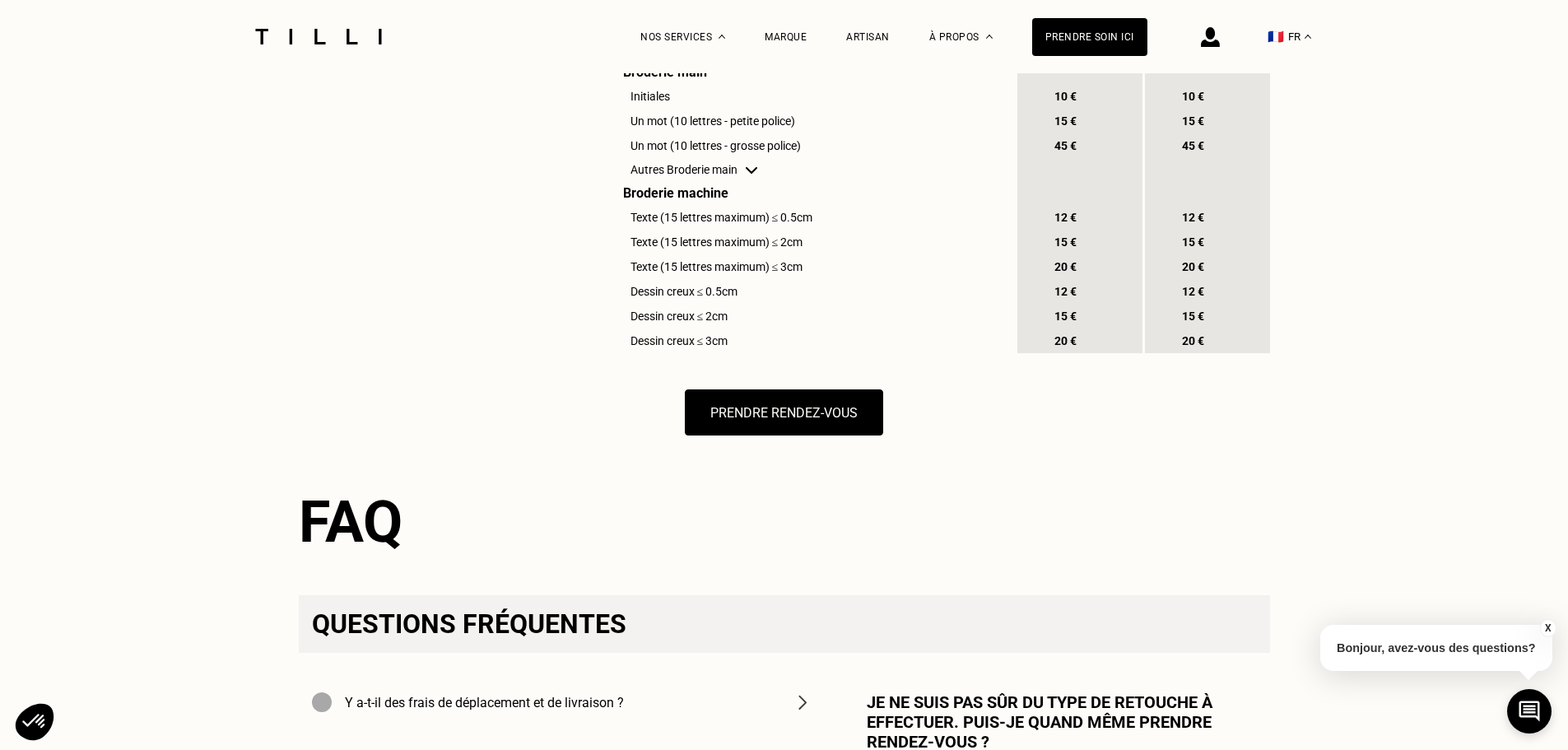
scroll to position [1646, 0]
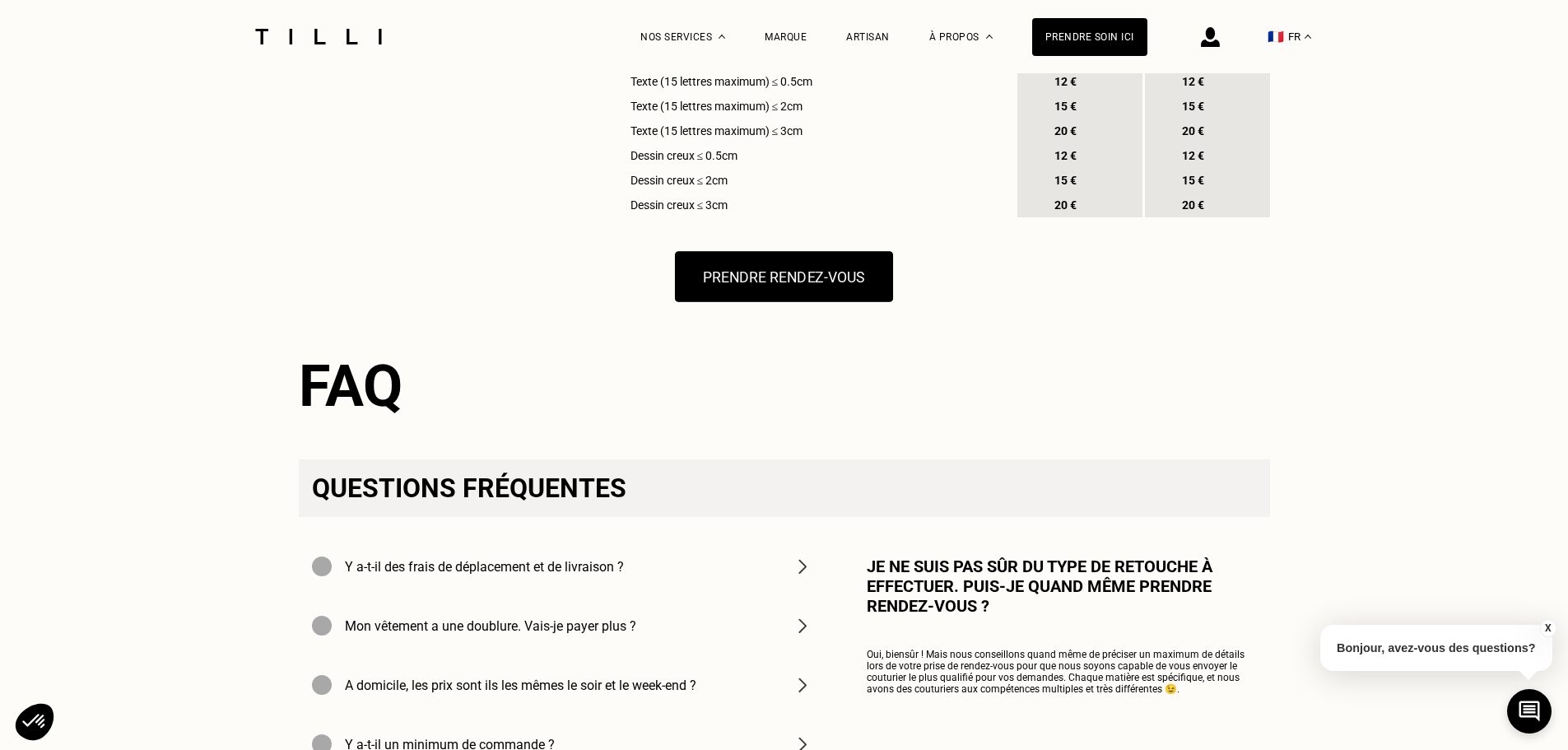
click at [817, 302] on button "Prendre rendez-vous" at bounding box center [784, 276] width 218 height 51
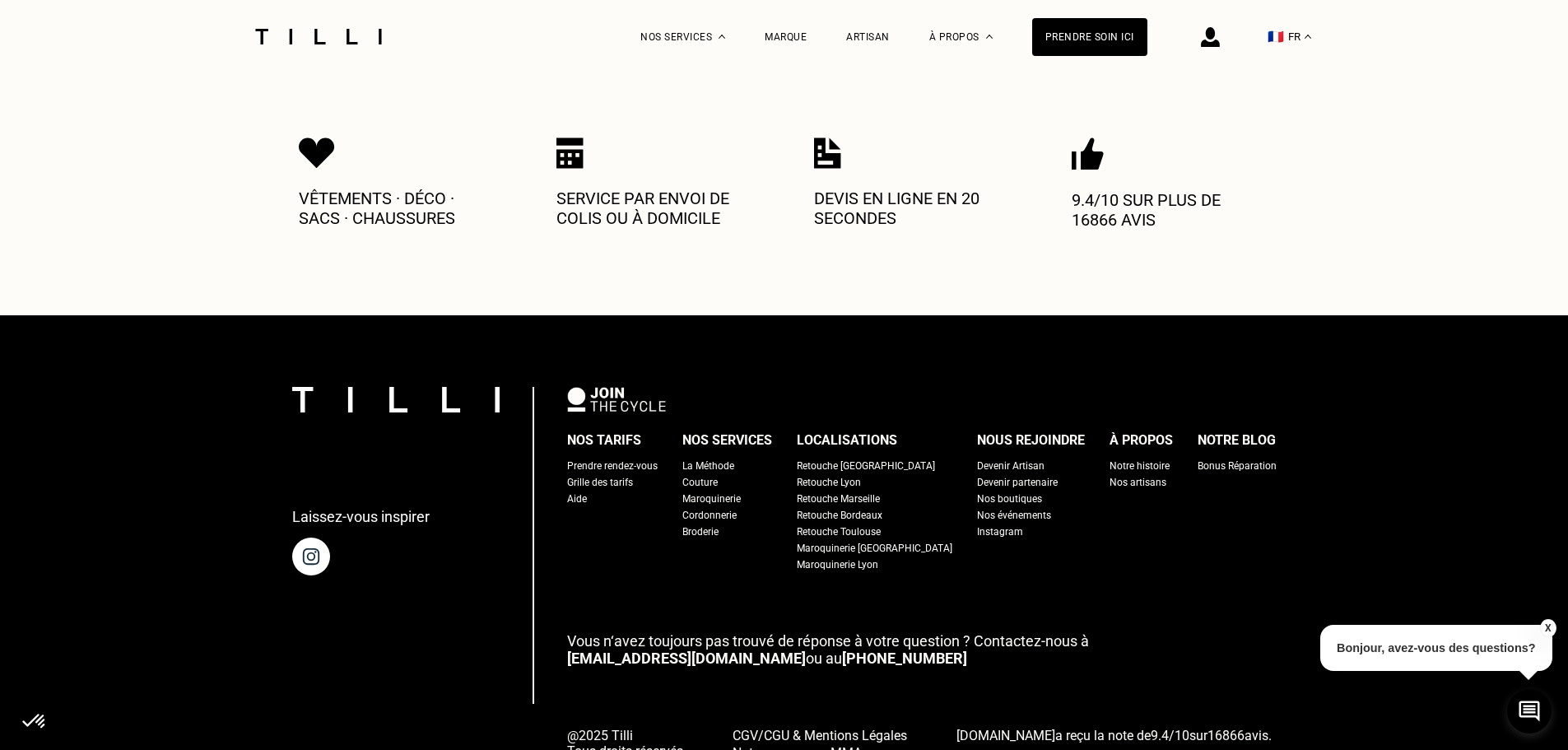
scroll to position [905, 0]
